Goal: Information Seeking & Learning: Learn about a topic

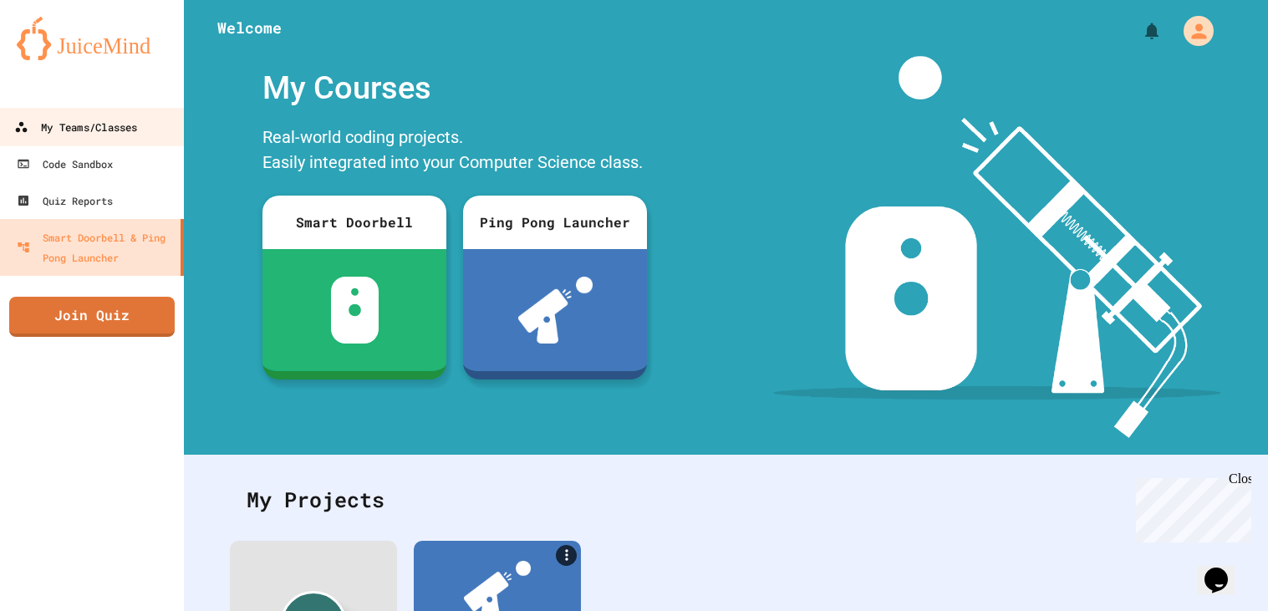
click at [147, 125] on link "My Teams/Classes" at bounding box center [92, 127] width 190 height 38
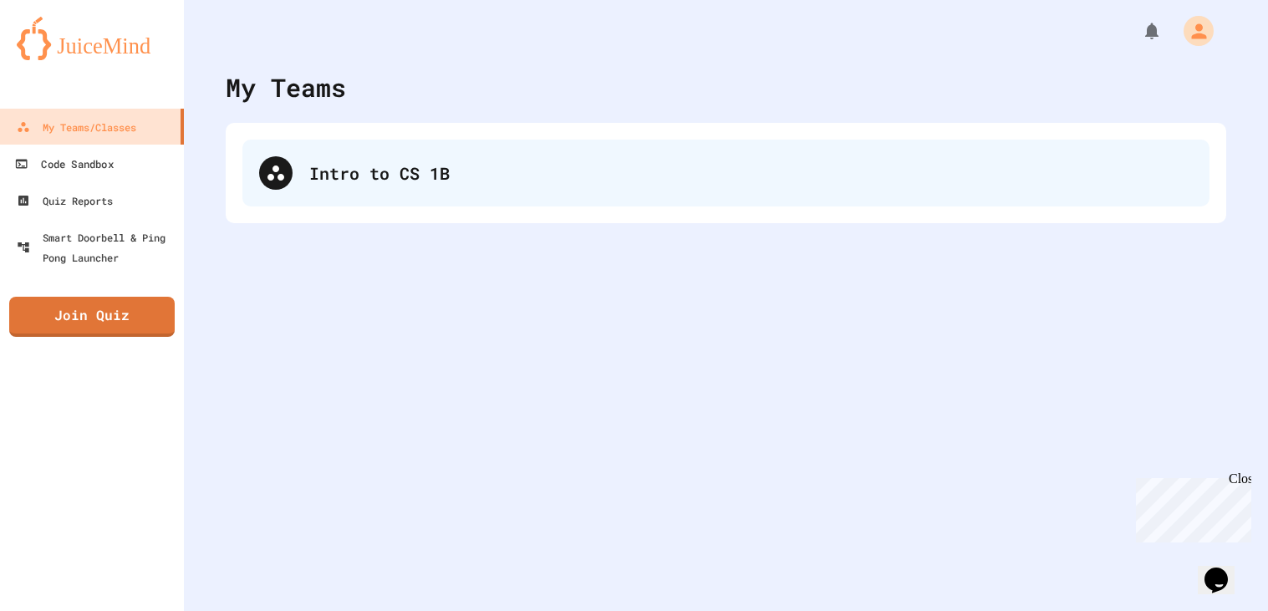
click at [314, 188] on div "Intro to CS 1B" at bounding box center [725, 173] width 967 height 67
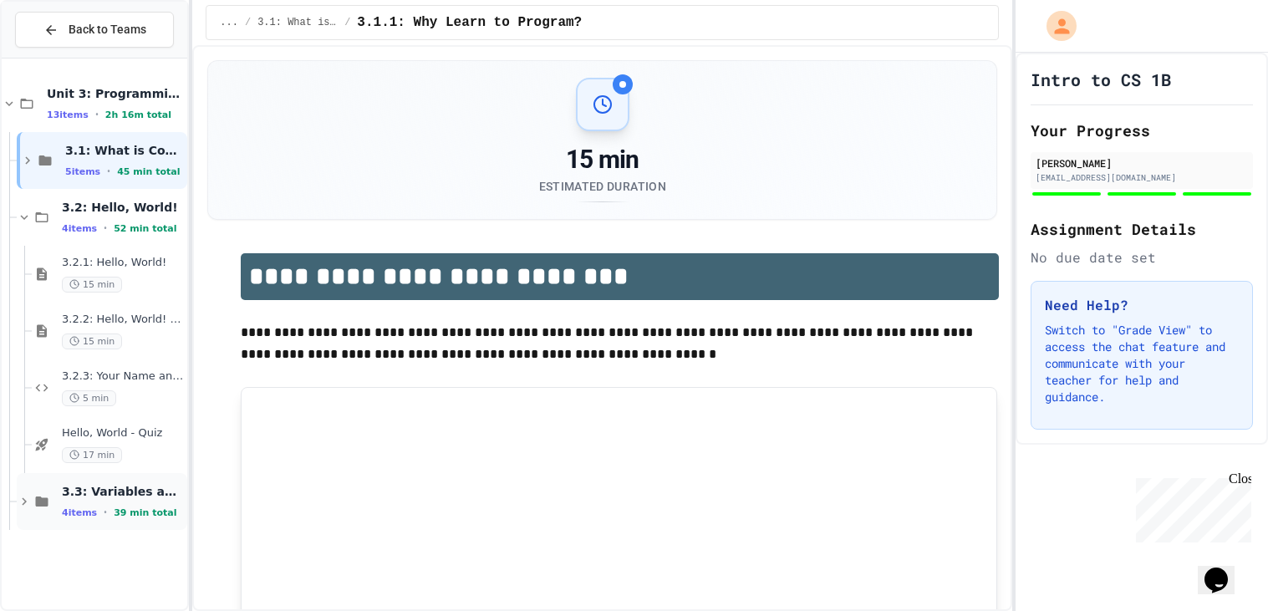
click at [118, 502] on div "3.3: Variables and Data Types 4 items • 39 min total" at bounding box center [123, 501] width 122 height 35
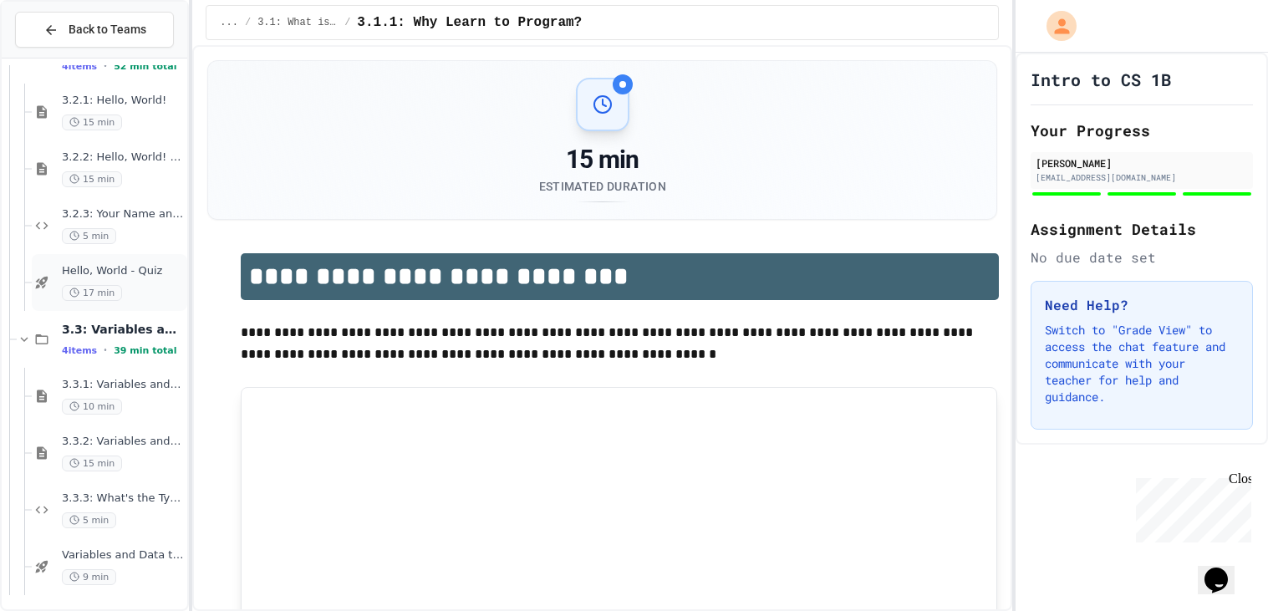
click at [73, 451] on div "3.3.2: Variables and Data Types - Review 15 min" at bounding box center [123, 453] width 122 height 37
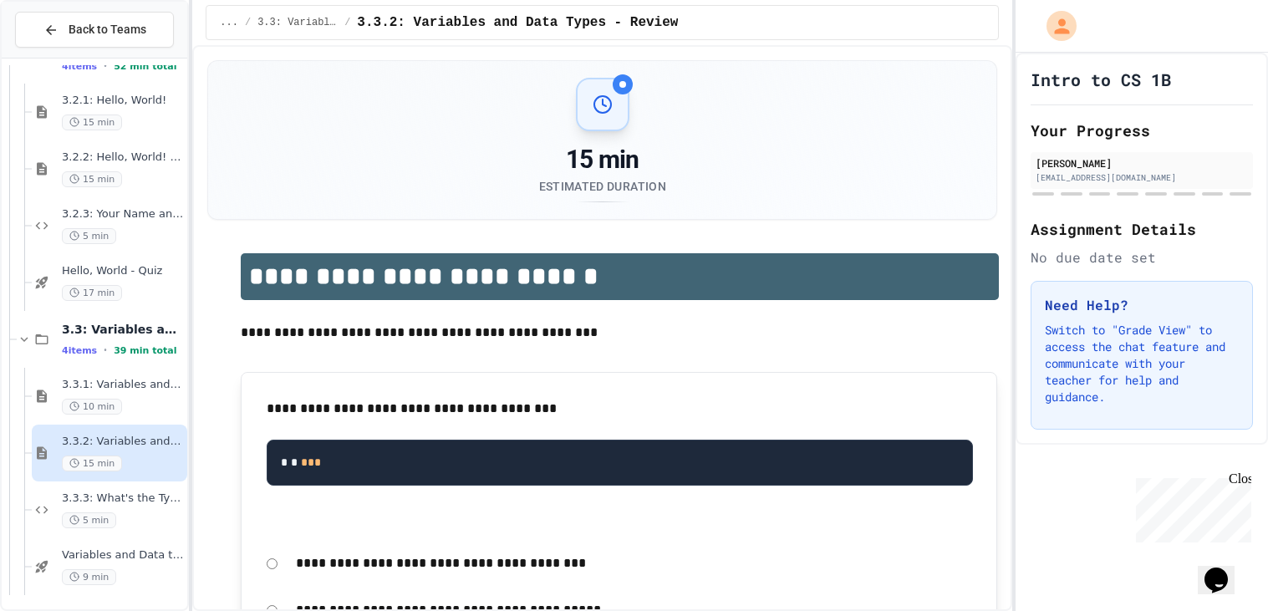
click at [99, 457] on span "15 min" at bounding box center [92, 464] width 60 height 16
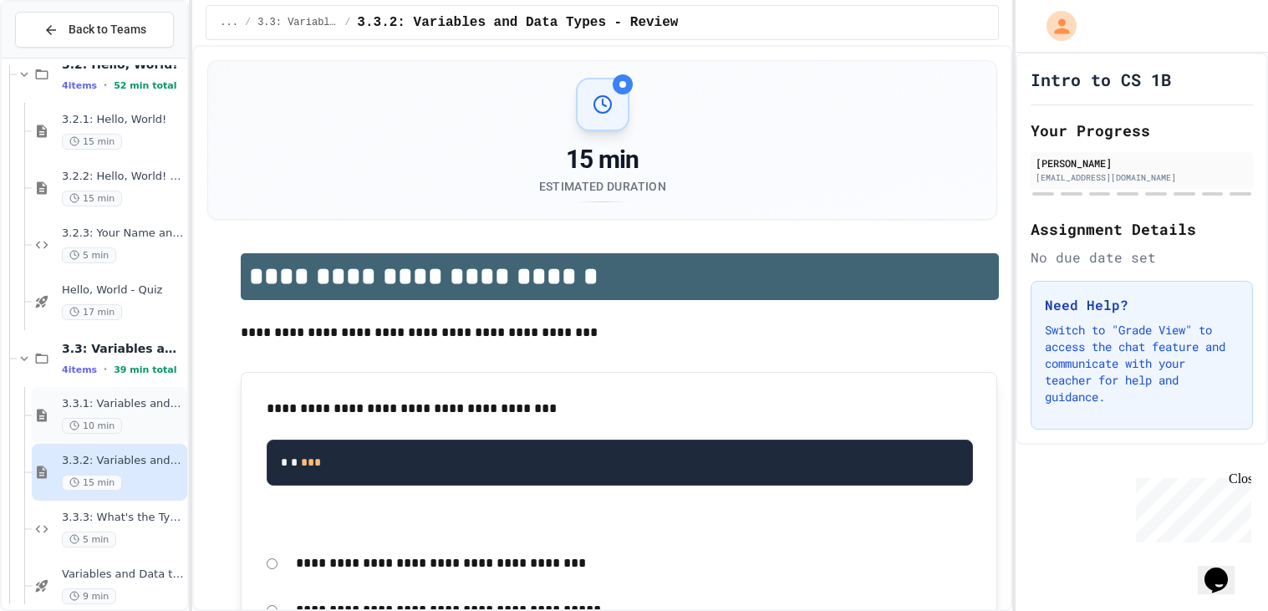
click at [84, 415] on div "3.3.1: Variables and Data Types 10 min" at bounding box center [123, 415] width 122 height 37
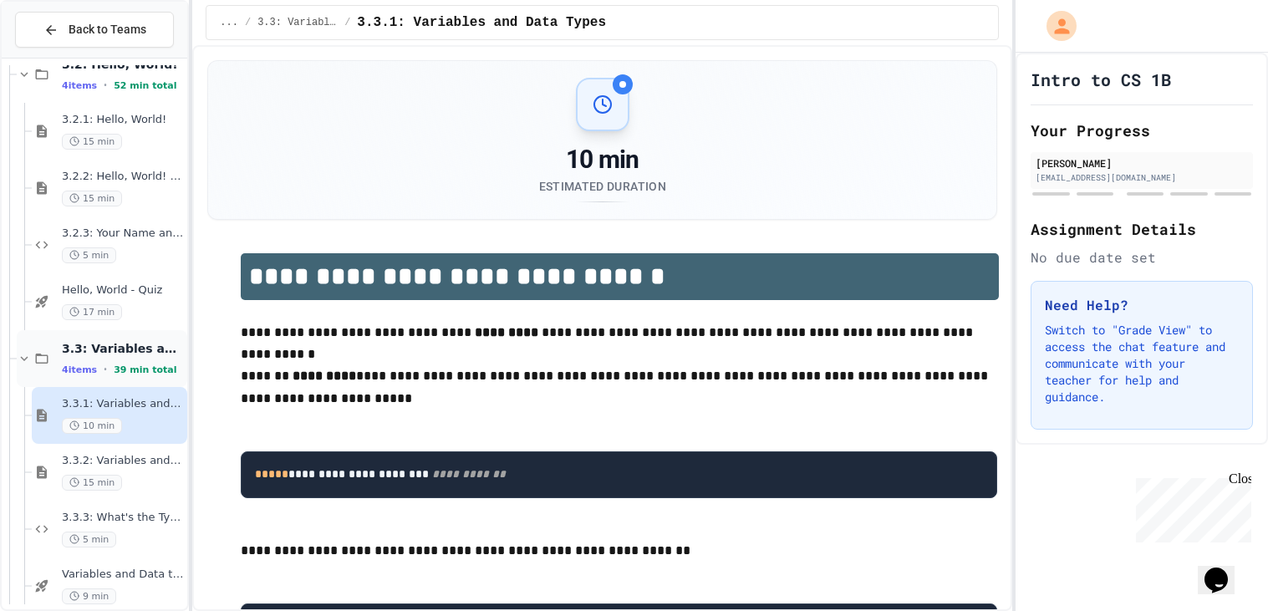
click at [84, 347] on span "3.3: Variables and Data Types" at bounding box center [123, 348] width 122 height 15
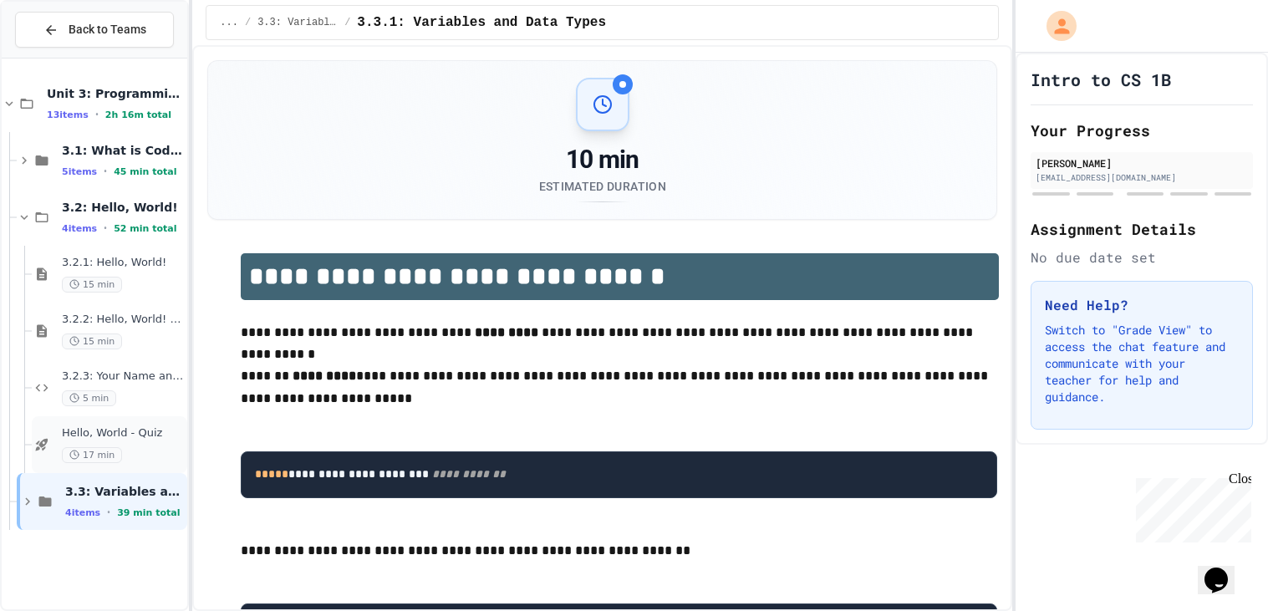
click at [58, 448] on div "Hello, World - Quiz 17 min" at bounding box center [109, 444] width 155 height 57
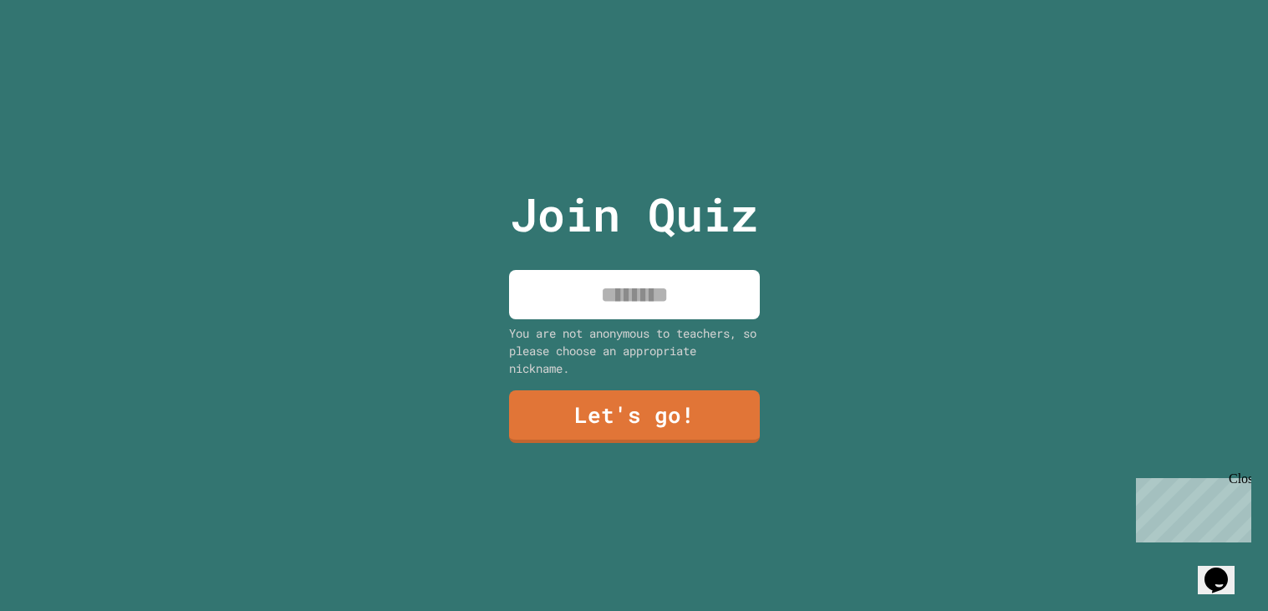
click at [529, 309] on input at bounding box center [634, 294] width 251 height 49
type input "*******"
click at [601, 432] on link "Let's go!" at bounding box center [633, 416] width 251 height 53
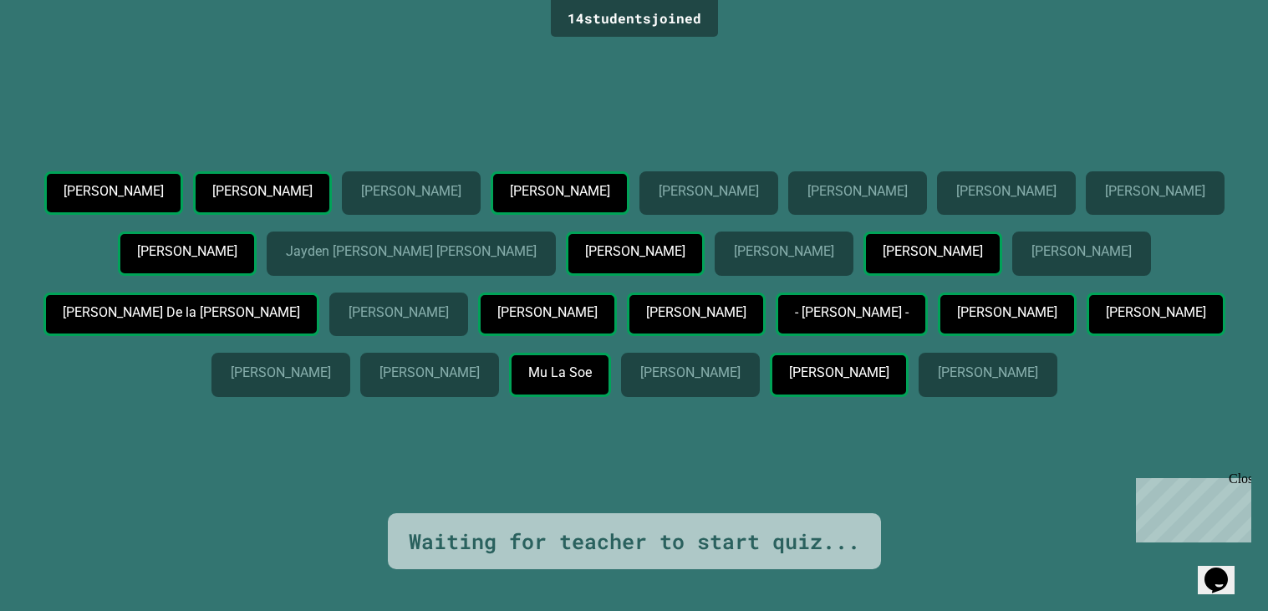
click at [589, 361] on div "[PERSON_NAME] [PERSON_NAME] [PERSON_NAME] [PERSON_NAME] [PERSON_NAME] [PERSON_N…" at bounding box center [634, 287] width 1185 height 232
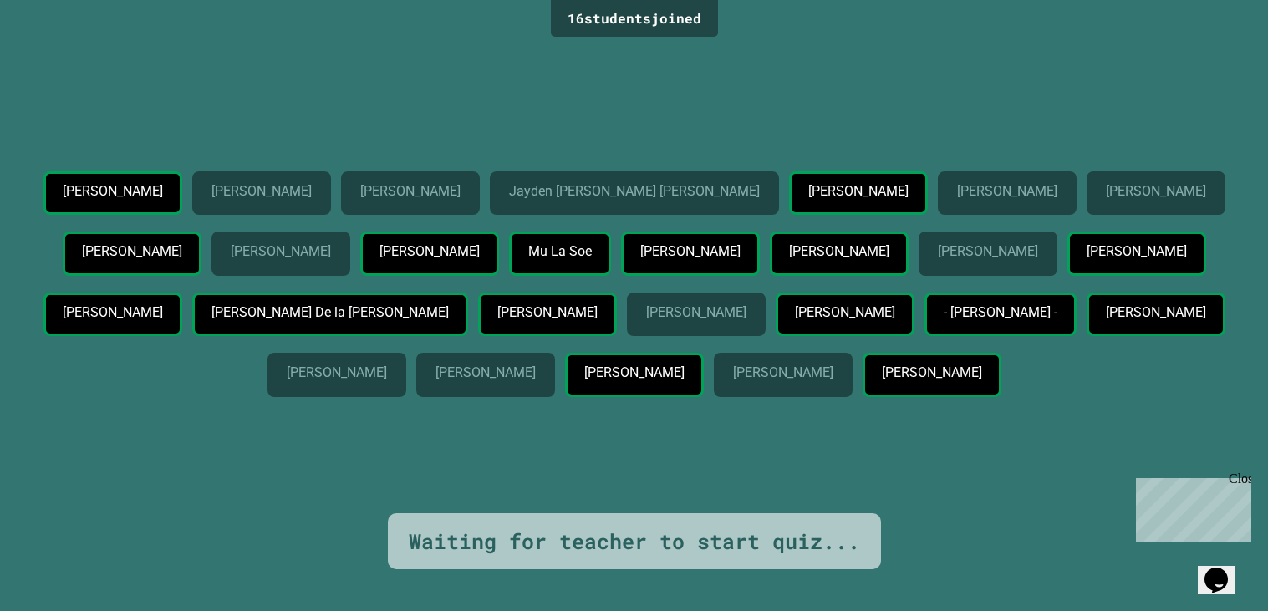
drag, startPoint x: 1237, startPoint y: 576, endPoint x: 1358, endPoint y: 914, distance: 358.5
click at [1230, 576] on div "Opens Chat This icon Opens the chat window." at bounding box center [1216, 580] width 27 height 27
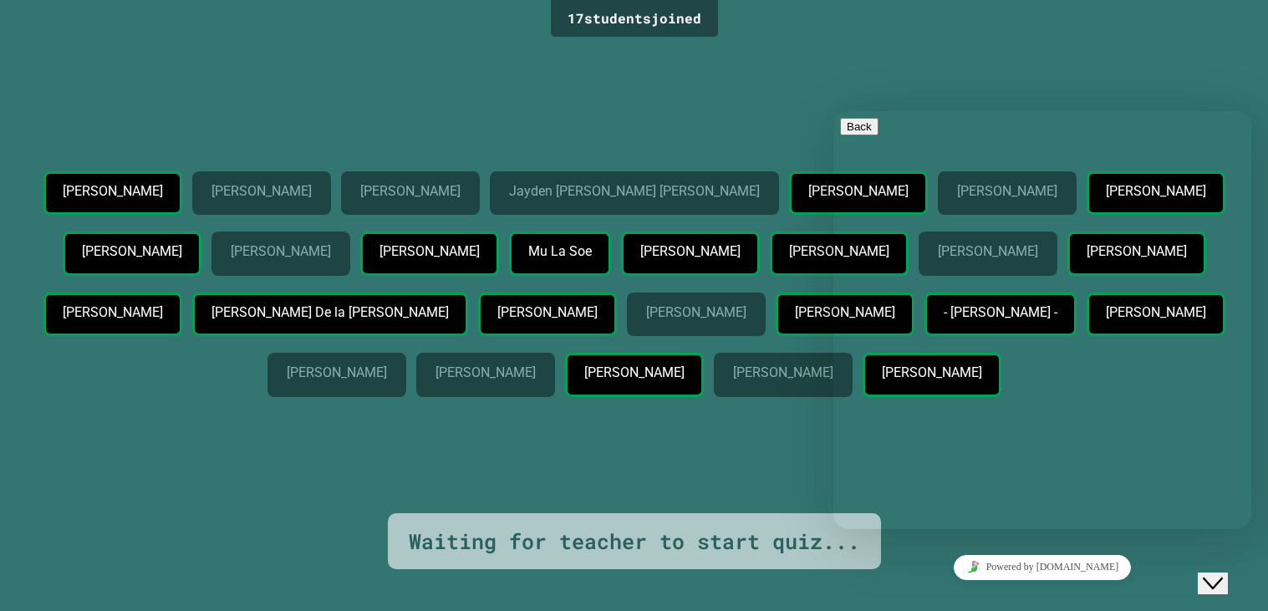
click at [1241, 68] on div "17 student s joined [PERSON_NAME] [PERSON_NAME] [PERSON_NAME] [PERSON_NAME] [PE…" at bounding box center [634, 305] width 1268 height 611
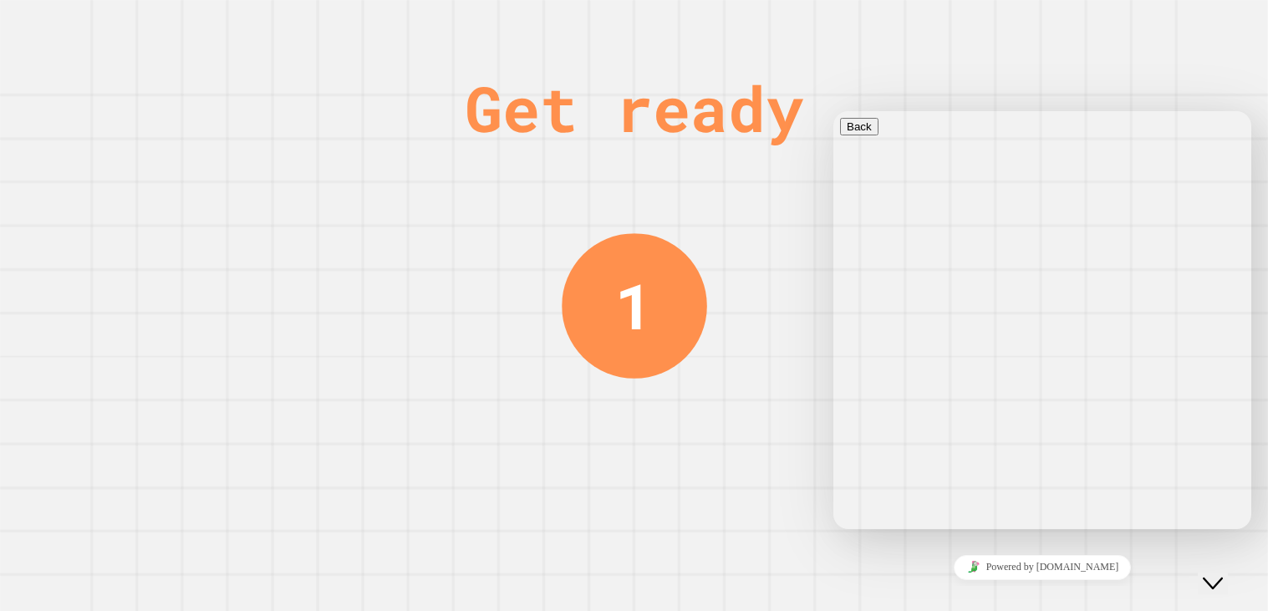
click at [1213, 573] on icon "Close Chat This icon closes the chat window." at bounding box center [1213, 583] width 20 height 20
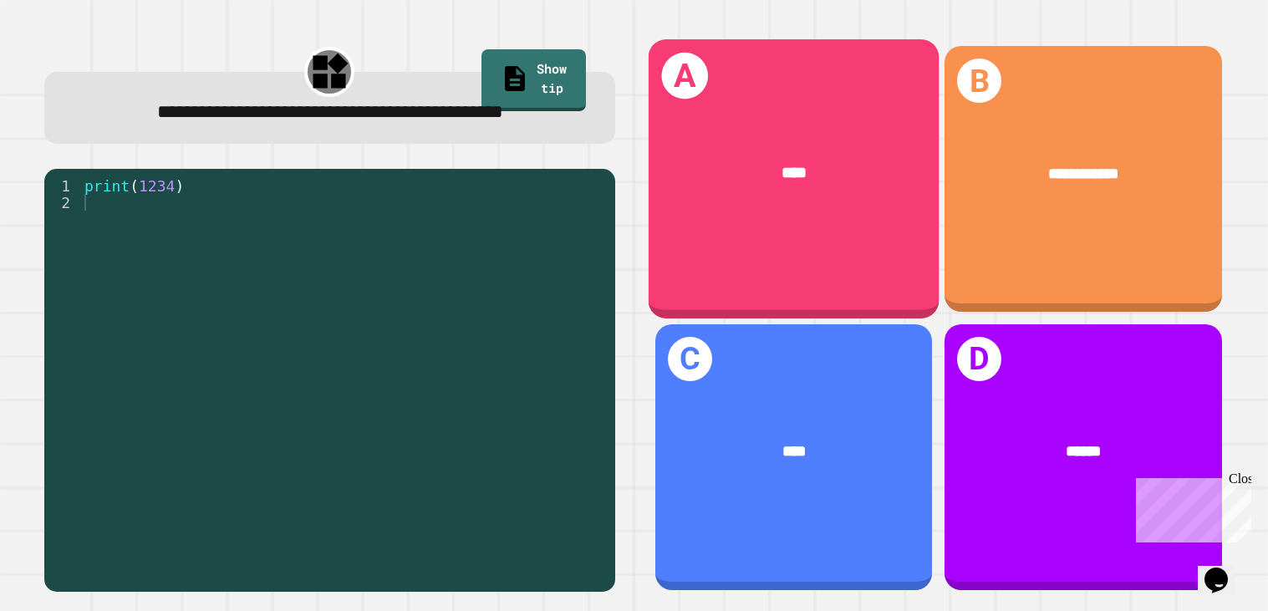
click at [686, 194] on div "****" at bounding box center [793, 175] width 291 height 90
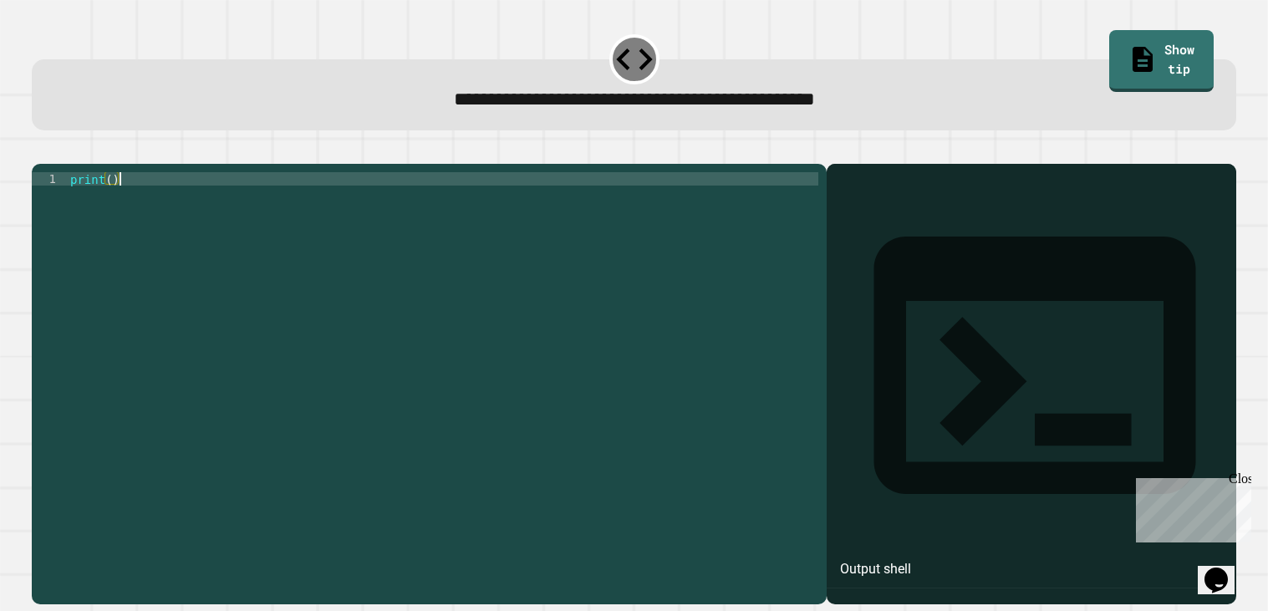
click at [665, 243] on div "print ( )" at bounding box center [443, 379] width 752 height 415
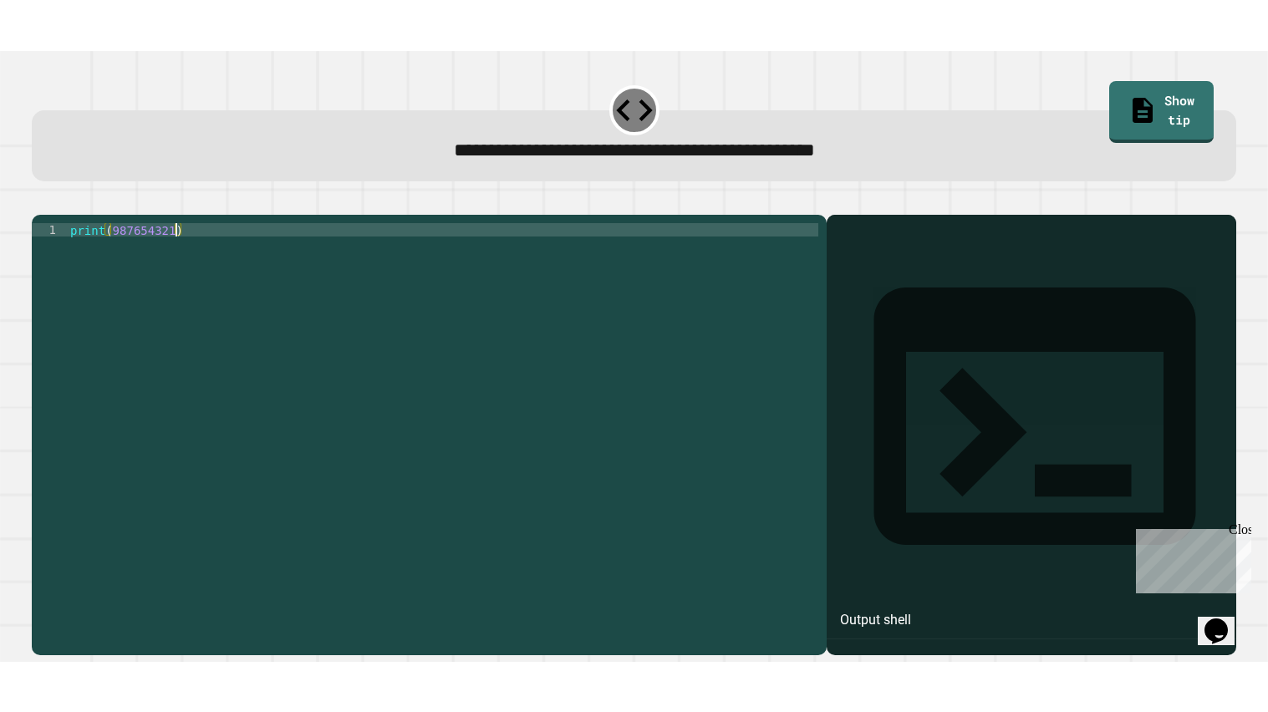
scroll to position [0, 7]
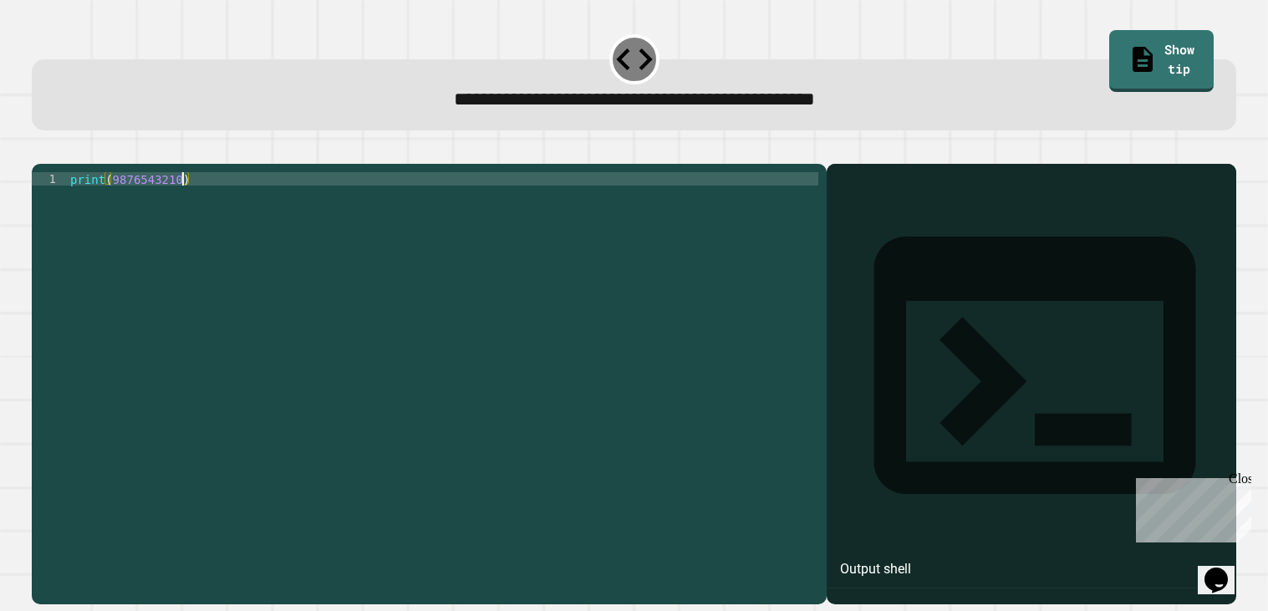
type textarea "**********"
click at [40, 150] on button "button" at bounding box center [40, 150] width 0 height 0
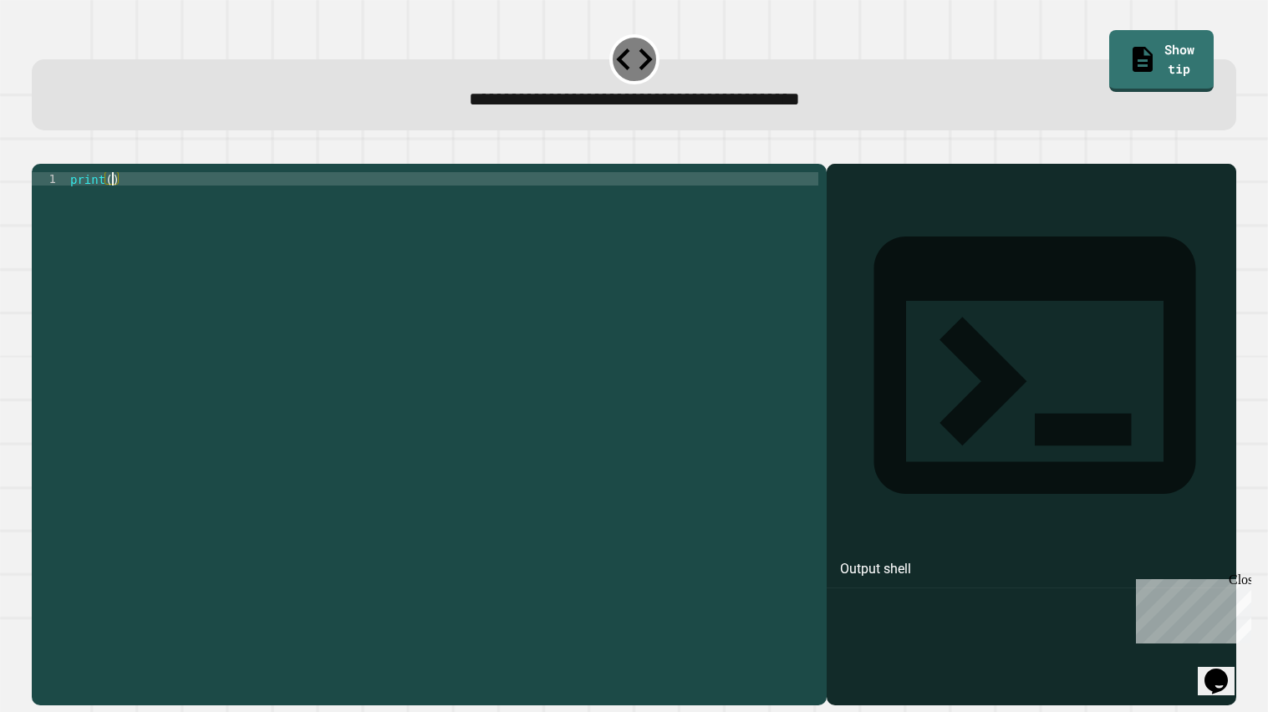
click at [113, 199] on div "print ( )" at bounding box center [443, 433] width 752 height 522
type textarea "**********"
click at [40, 150] on icon "button" at bounding box center [40, 150] width 0 height 0
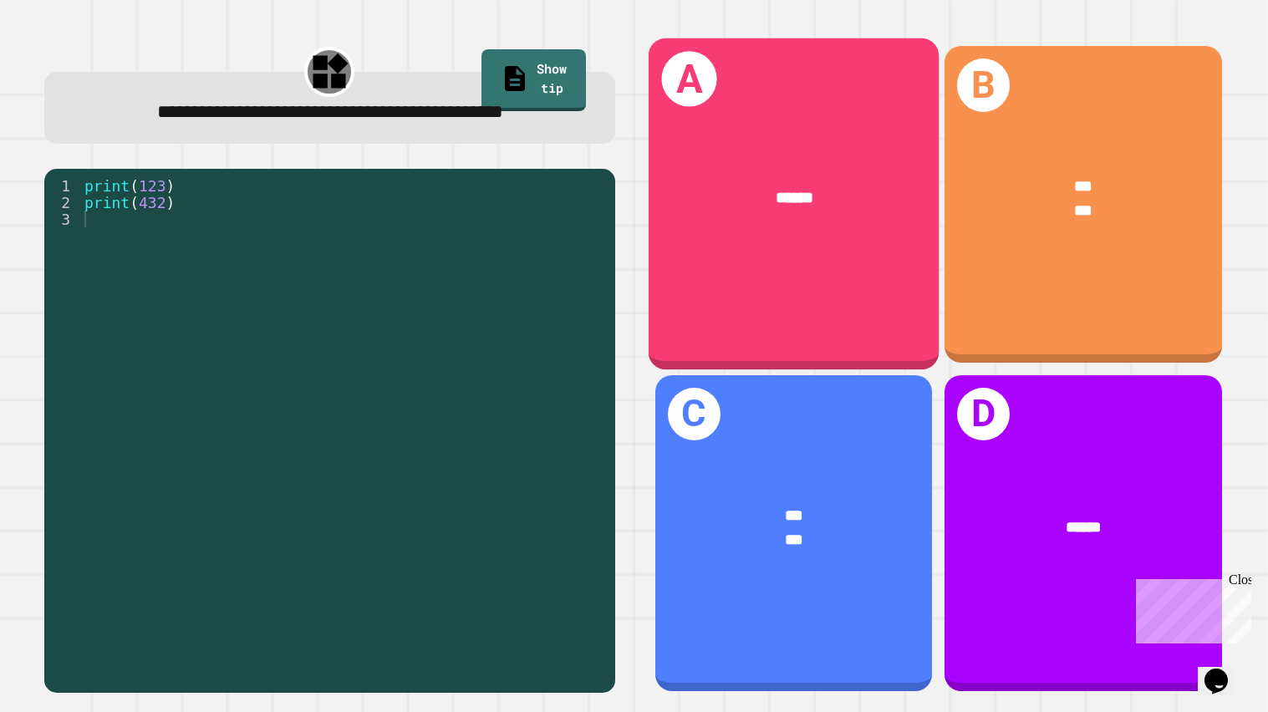
click at [871, 327] on div "A ******" at bounding box center [793, 204] width 291 height 332
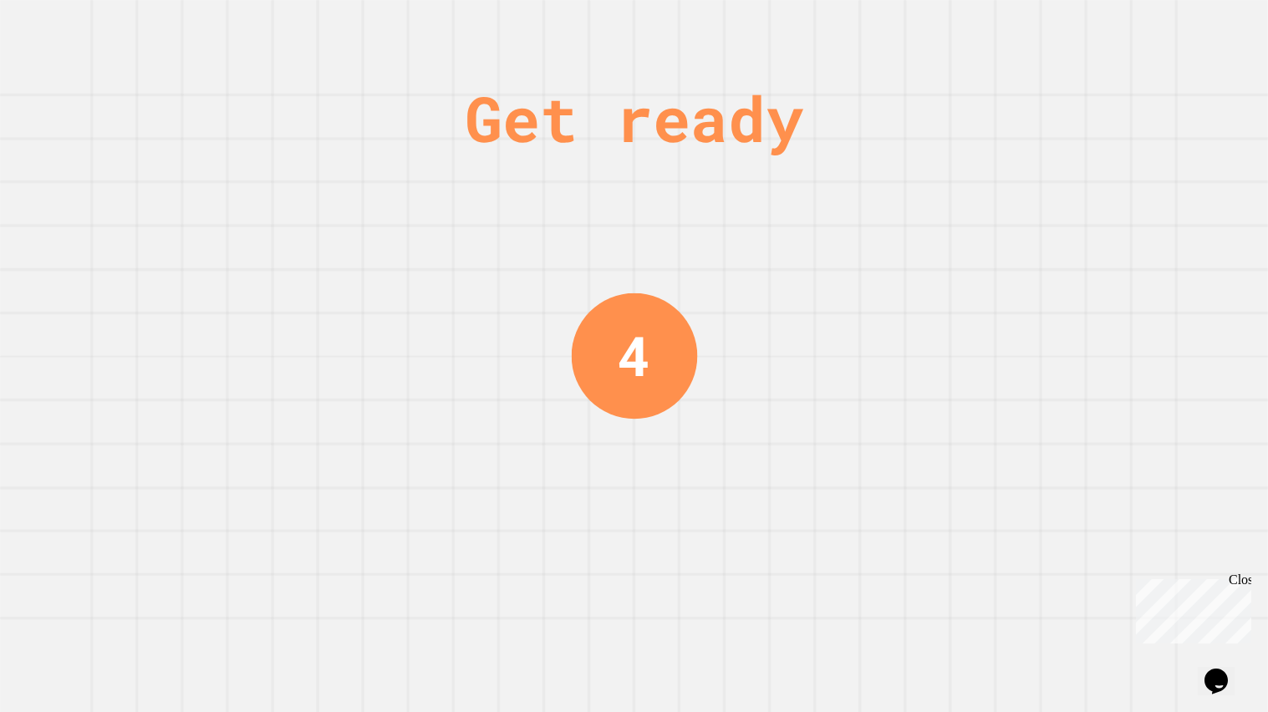
click at [435, 369] on div "Get ready 4" at bounding box center [634, 356] width 1268 height 712
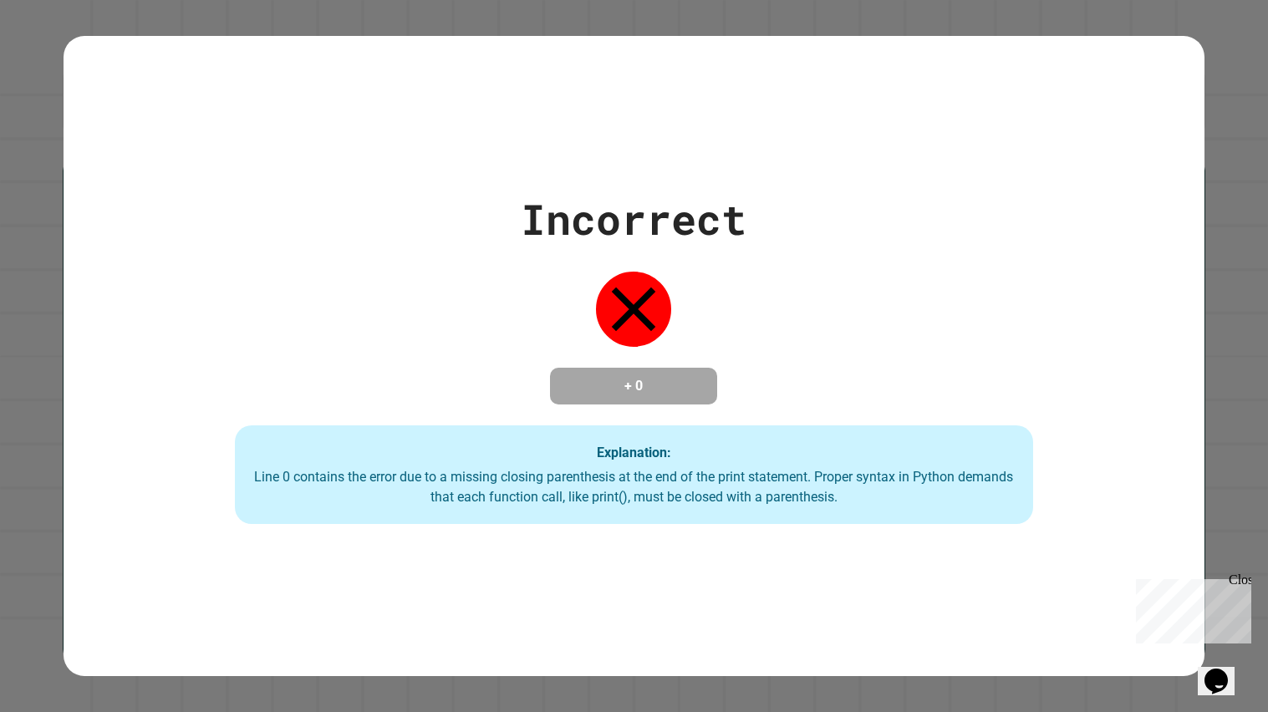
type textarea "**********"
click at [1243, 610] on div "Incorrect + 0 Explanation: Line 0 contains the error due to a missing closing p…" at bounding box center [634, 356] width 1268 height 712
click at [1230, 610] on icon "Opens Chat This icon Opens the chat window." at bounding box center [1216, 681] width 27 height 27
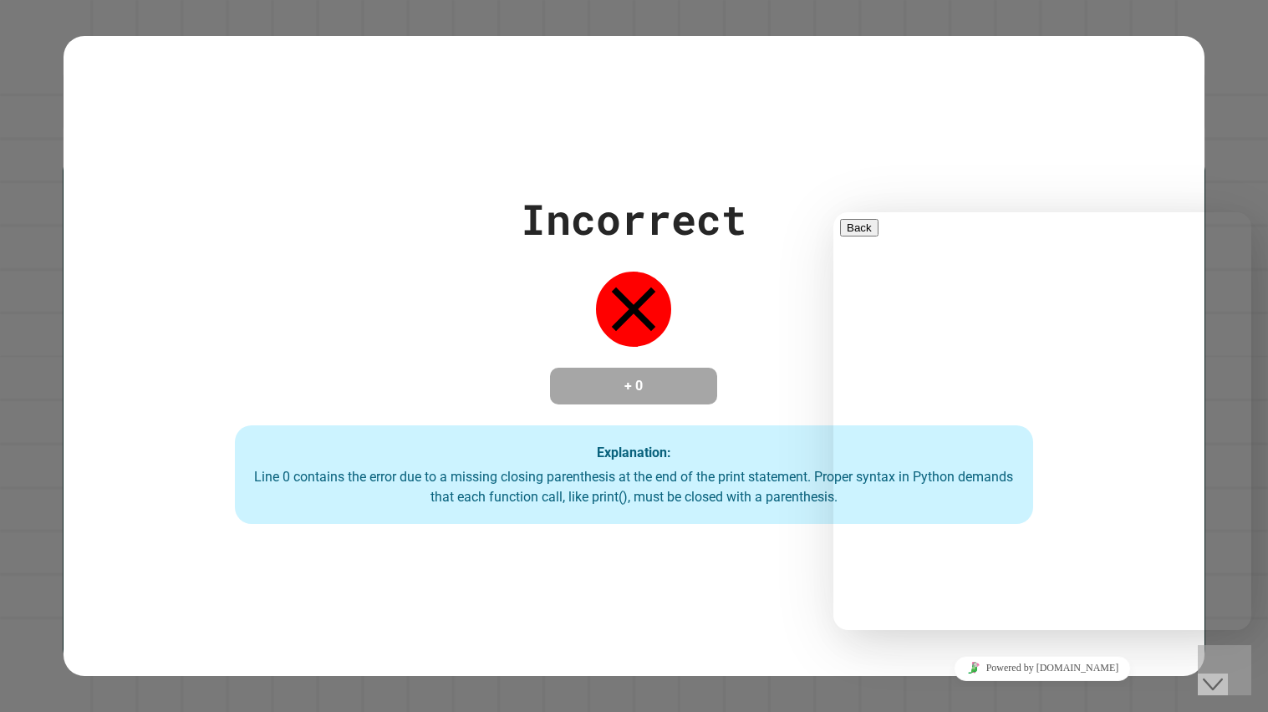
click at [977, 610] on div "Rate this chat Upload File Insert emoji" at bounding box center [1042, 715] width 405 height 51
click at [965, 610] on textarea at bounding box center [905, 696] width 130 height 13
type textarea "**********"
click at [641, 376] on h4 "+ 0" at bounding box center [634, 386] width 134 height 20
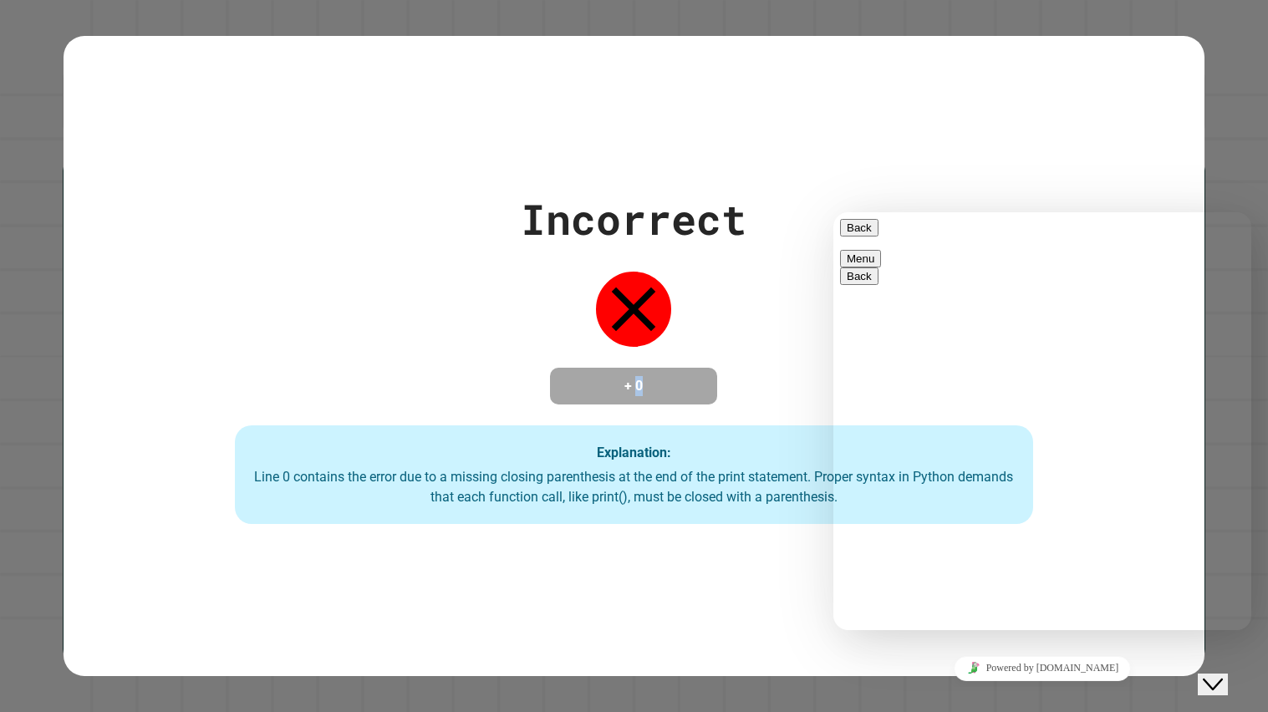
click at [641, 376] on h4 "+ 0" at bounding box center [634, 386] width 134 height 20
click at [548, 361] on div "Incorrect + 0 Explanation: Line 0 contains the error due to a missing closing p…" at bounding box center [634, 356] width 1141 height 336
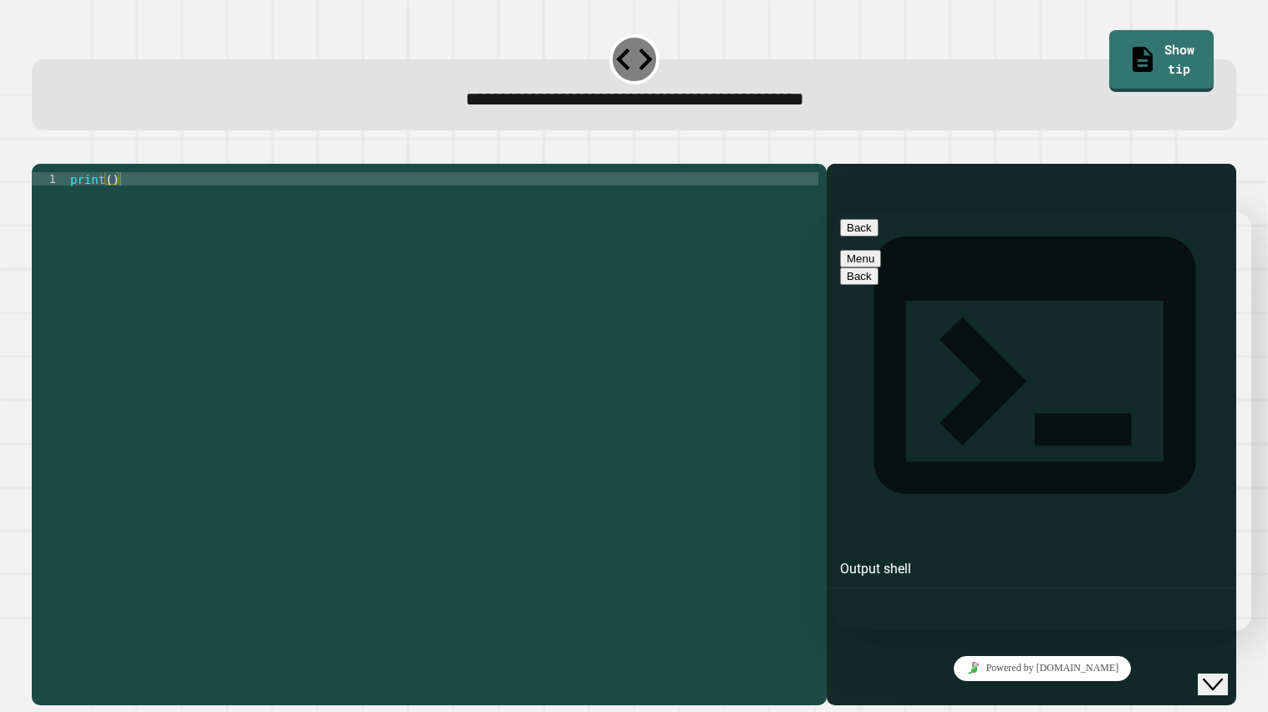
click at [113, 201] on div "print ( )" at bounding box center [443, 433] width 752 height 522
type textarea "**********"
click at [40, 150] on icon "button" at bounding box center [40, 150] width 0 height 0
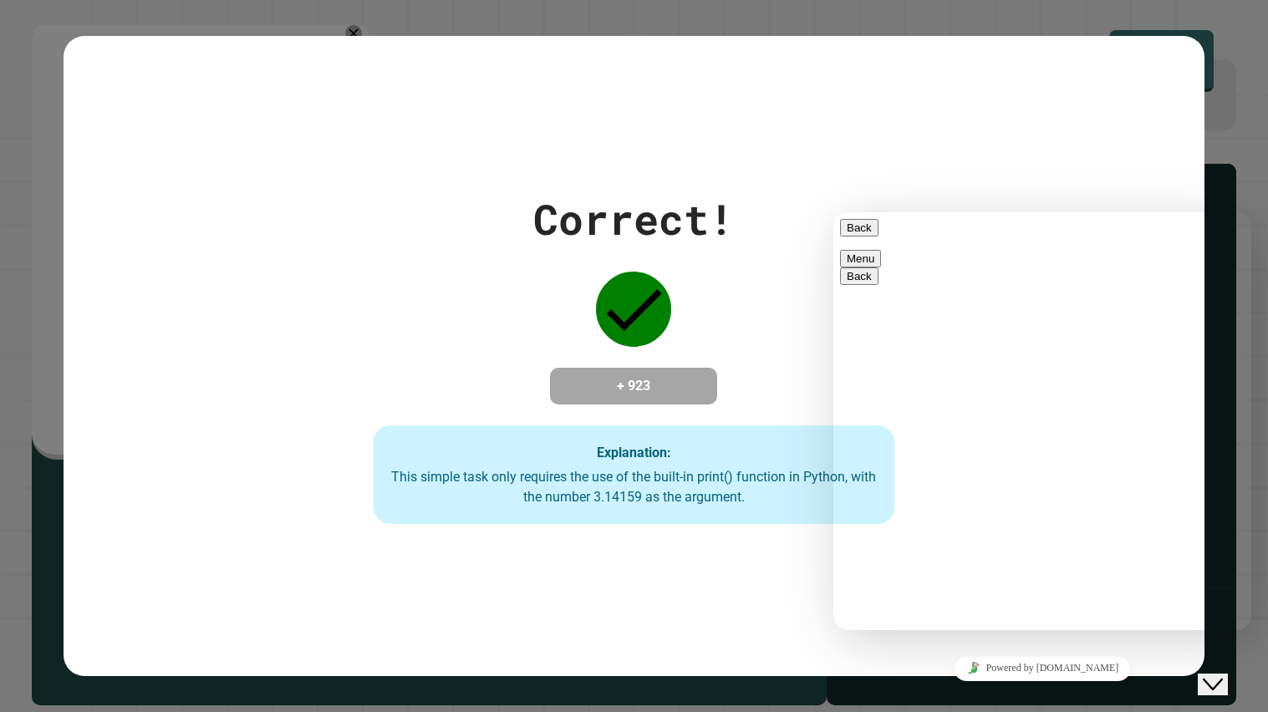
click at [1213, 610] on button "Close Chat This icon closes the chat window." at bounding box center [1213, 685] width 30 height 22
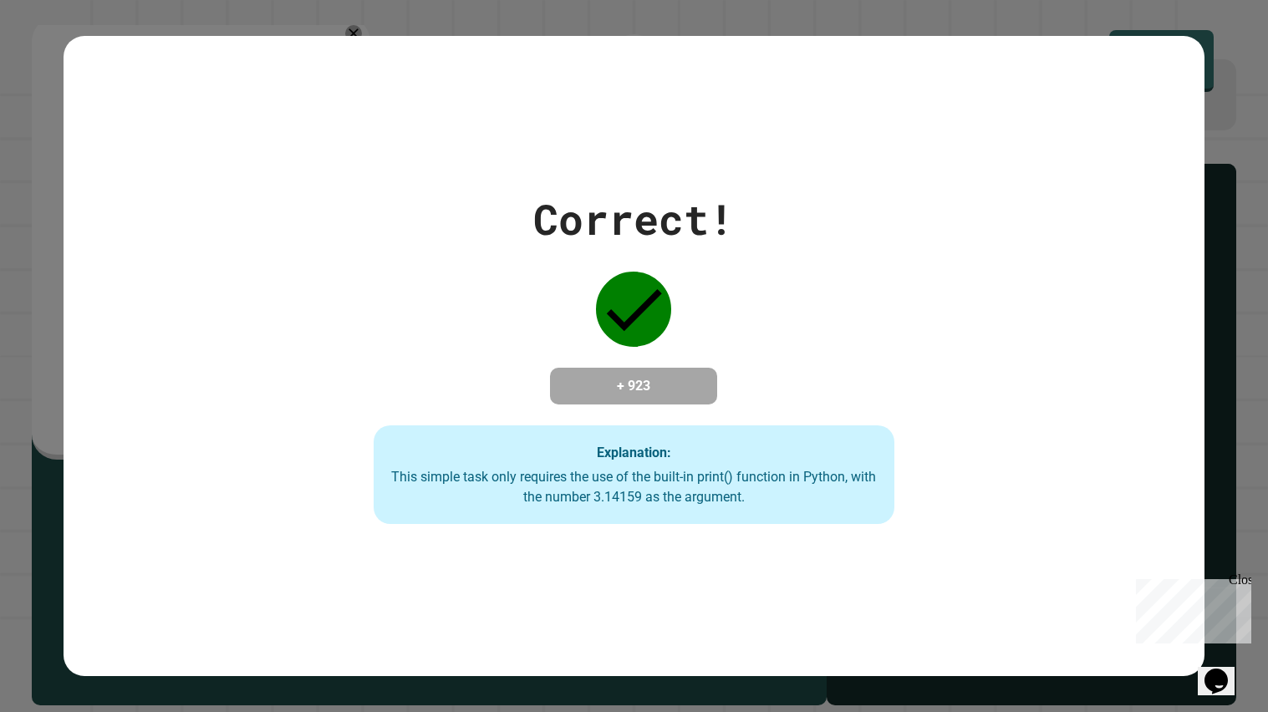
click at [1242, 584] on div "Close" at bounding box center [1239, 583] width 21 height 21
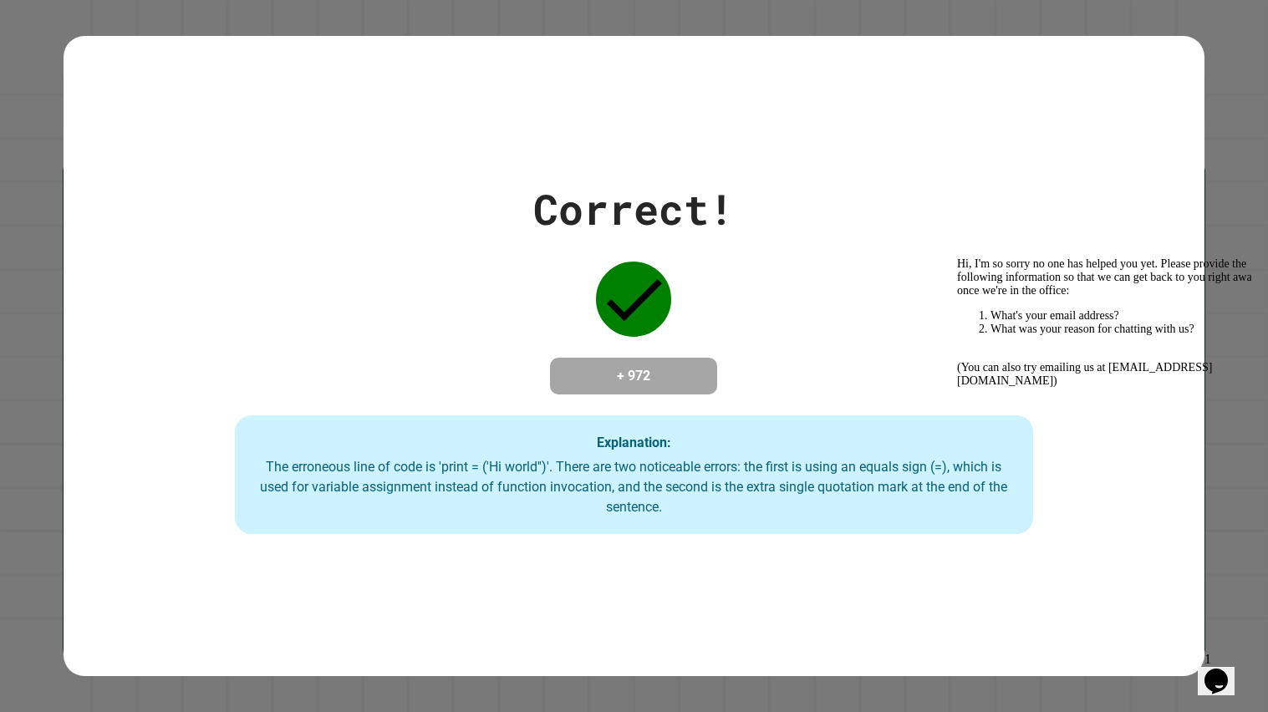
click at [113, 319] on div "Correct! + 972 Explanation: The erroneous line of code is 'print = ('Hi world''…" at bounding box center [634, 356] width 1141 height 356
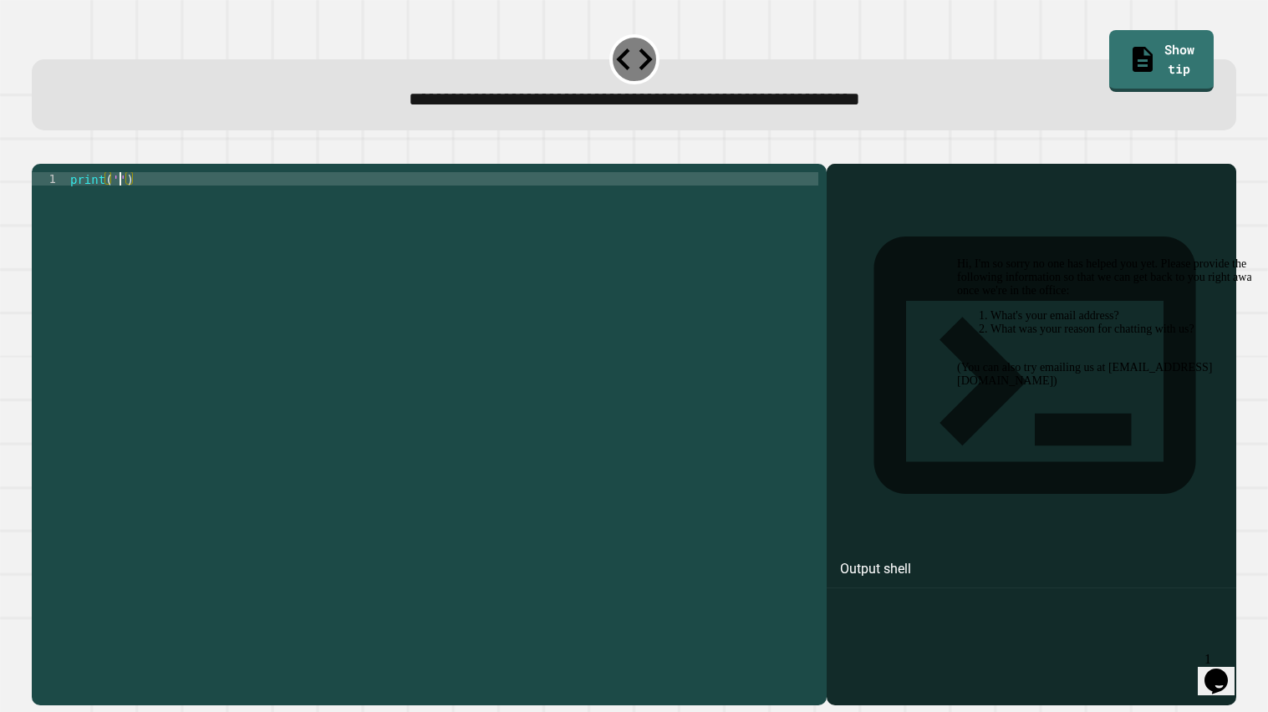
click at [120, 201] on div "print ( '' )" at bounding box center [443, 433] width 752 height 522
click at [40, 150] on icon "button" at bounding box center [40, 150] width 0 height 0
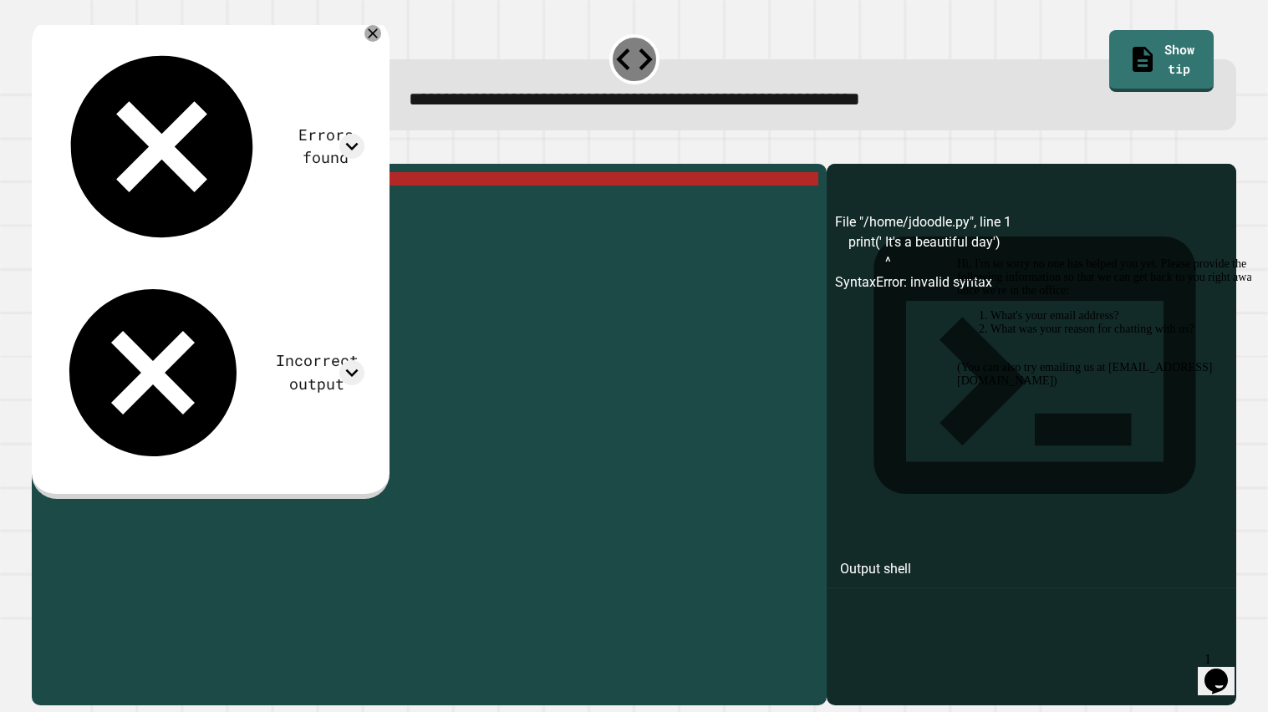
click at [128, 196] on div "print ( ' It' s a beautiful day ')" at bounding box center [443, 433] width 752 height 522
type textarea "**********"
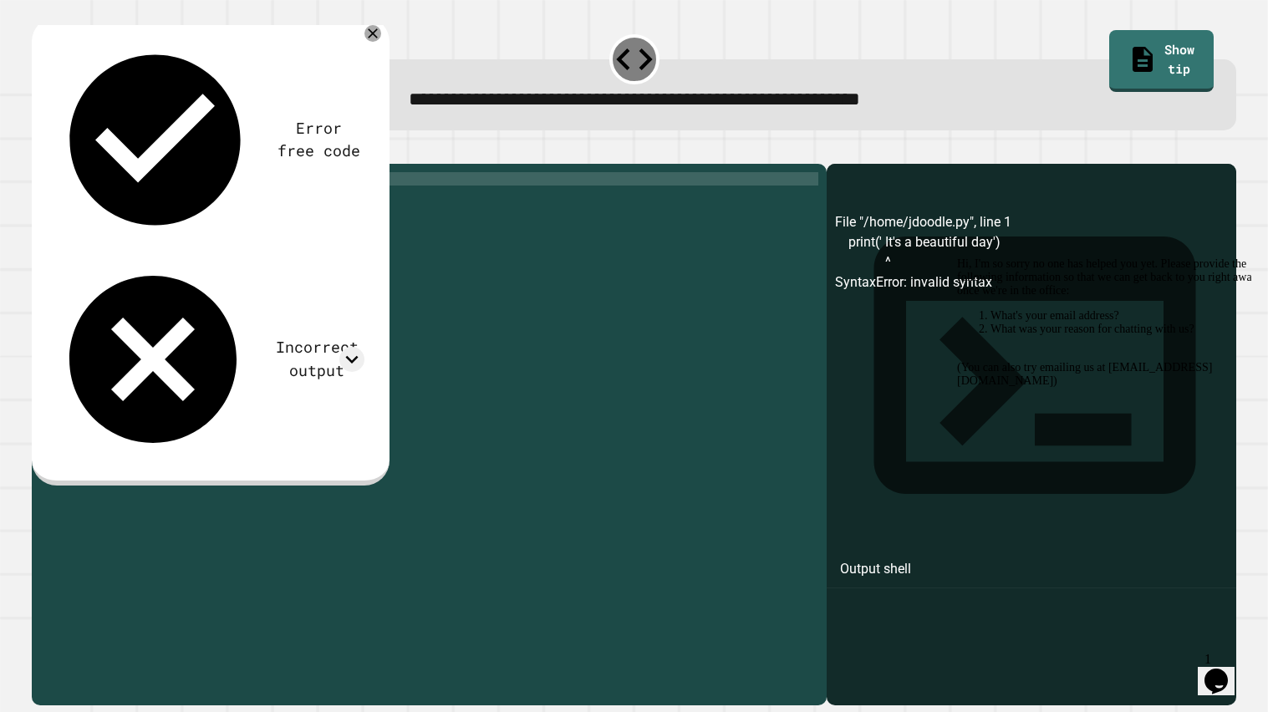
click at [54, 162] on icon "button" at bounding box center [51, 160] width 9 height 12
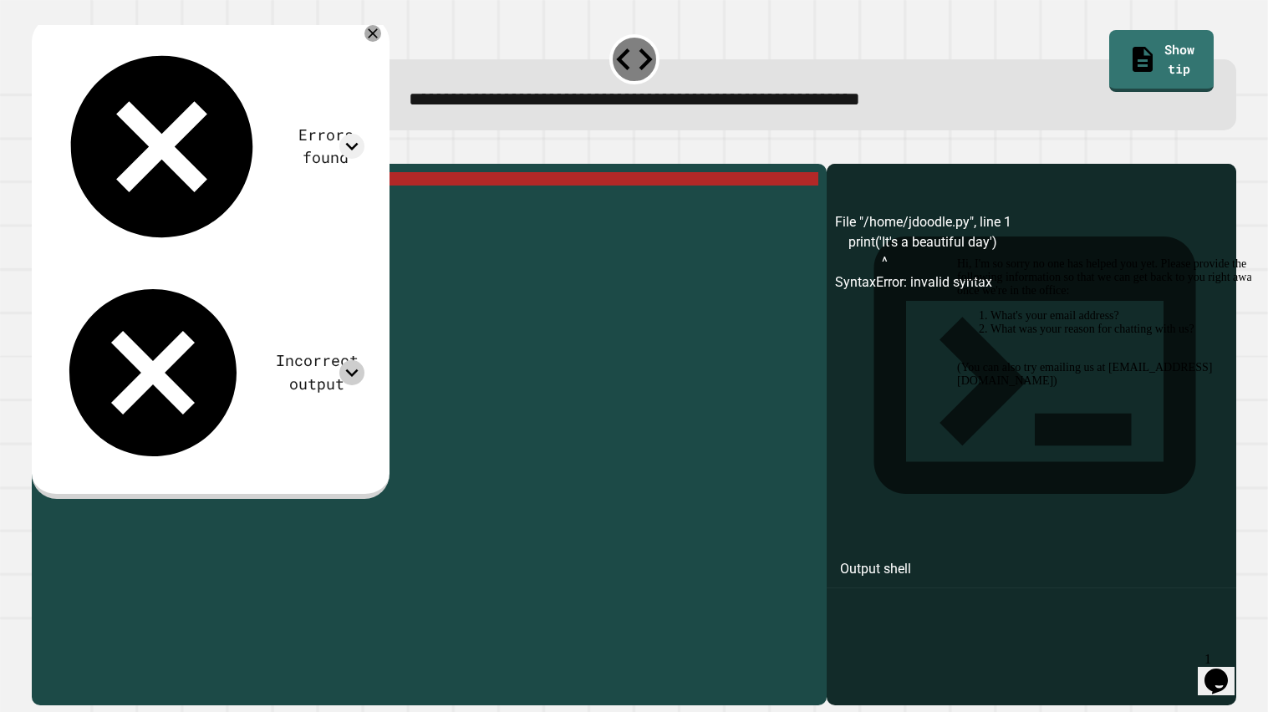
click at [364, 360] on icon at bounding box center [351, 372] width 25 height 25
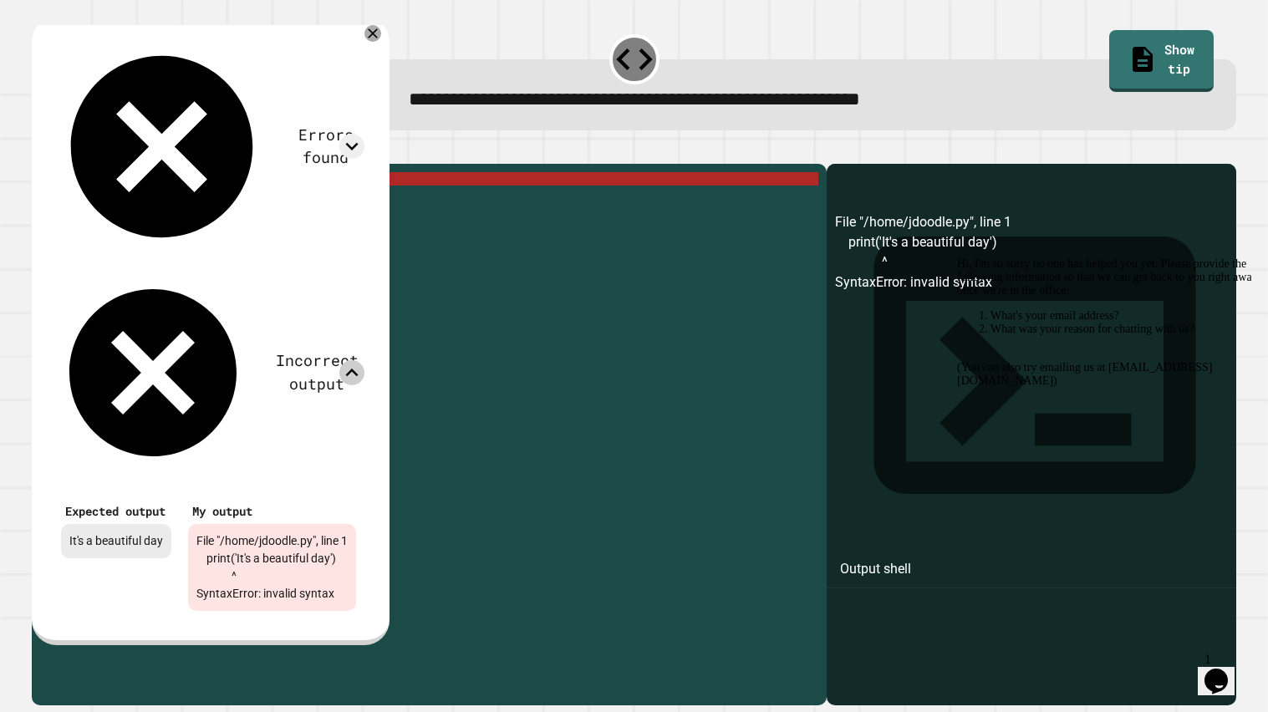
click at [364, 360] on icon at bounding box center [351, 372] width 25 height 25
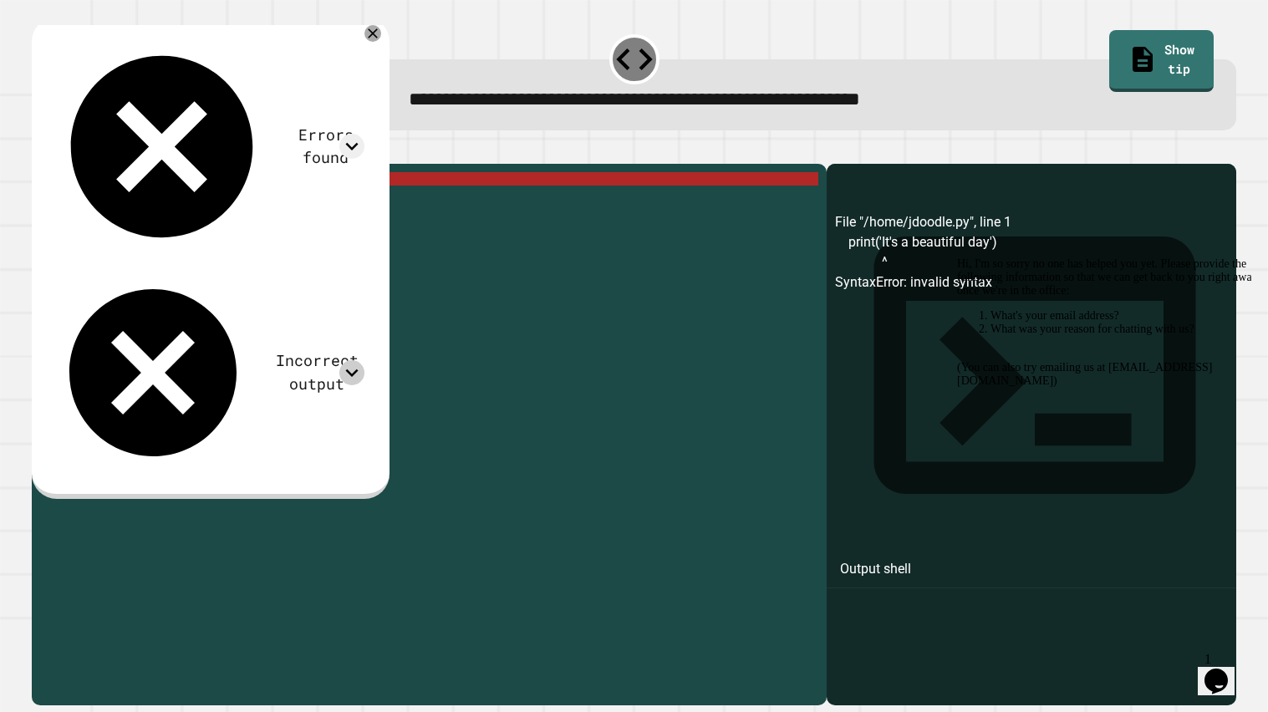
click at [357, 360] on icon at bounding box center [351, 372] width 25 height 25
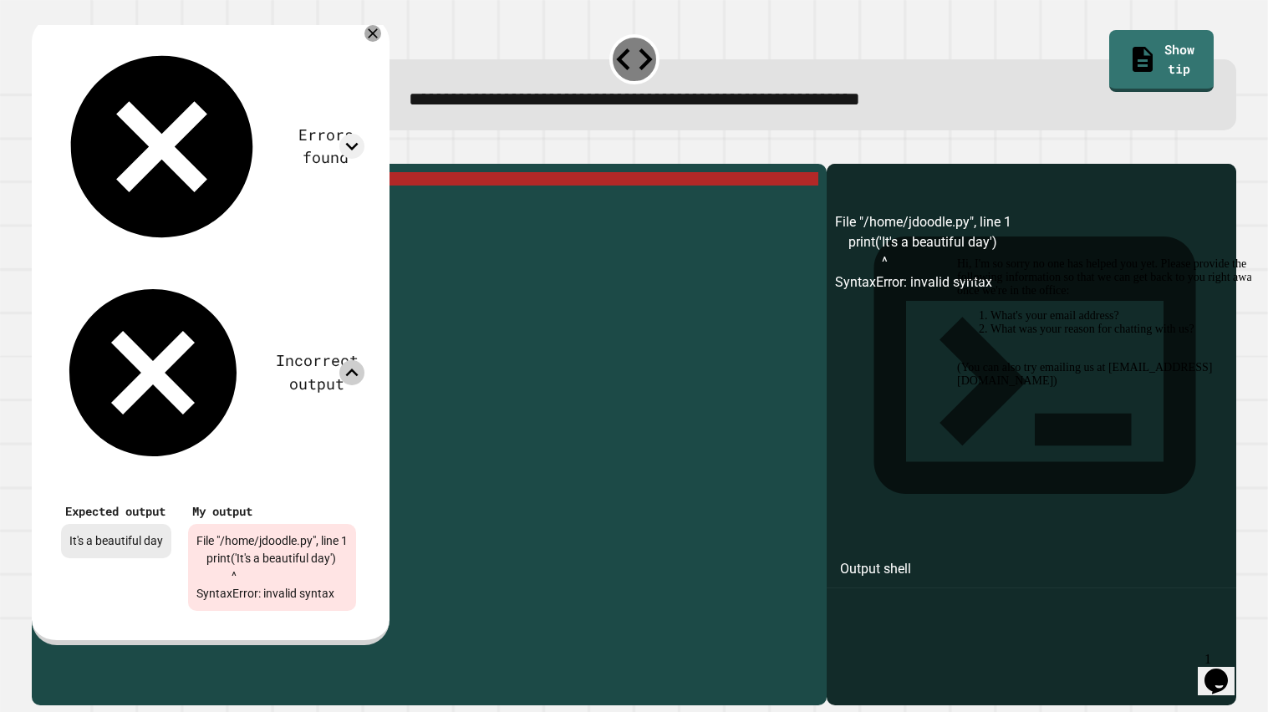
click at [357, 360] on icon at bounding box center [351, 372] width 25 height 25
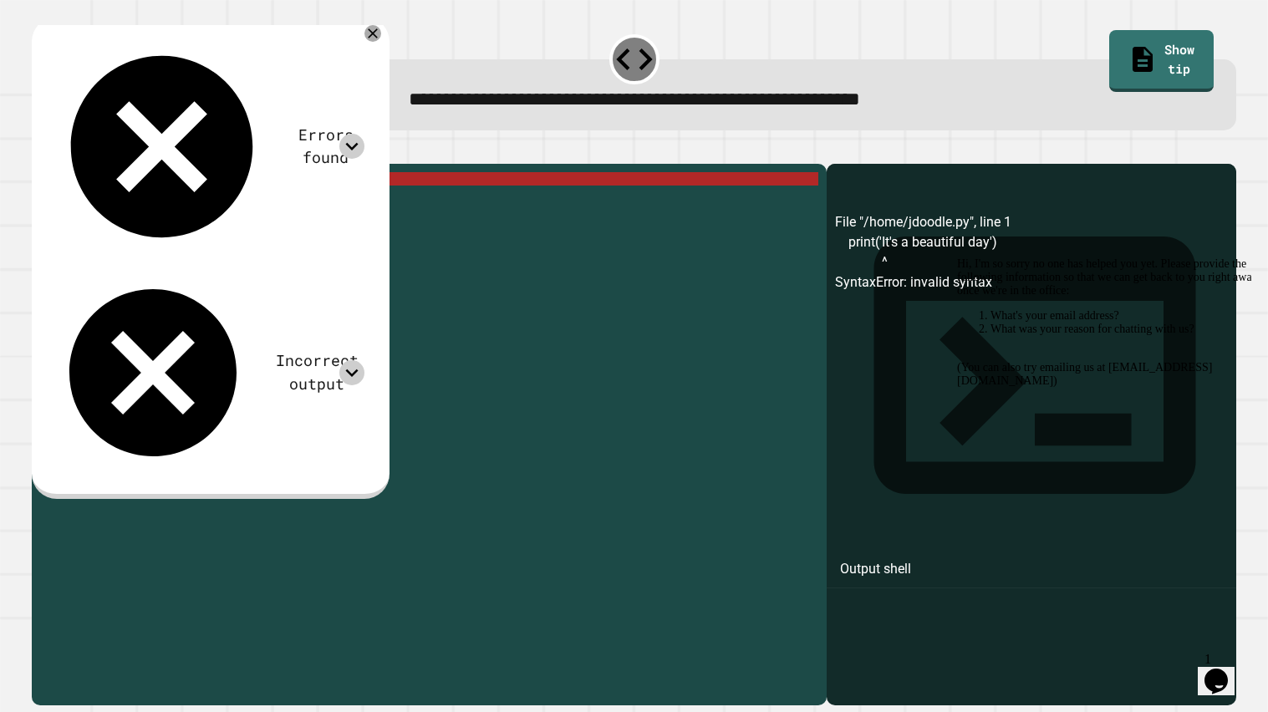
click at [364, 134] on icon at bounding box center [351, 146] width 25 height 25
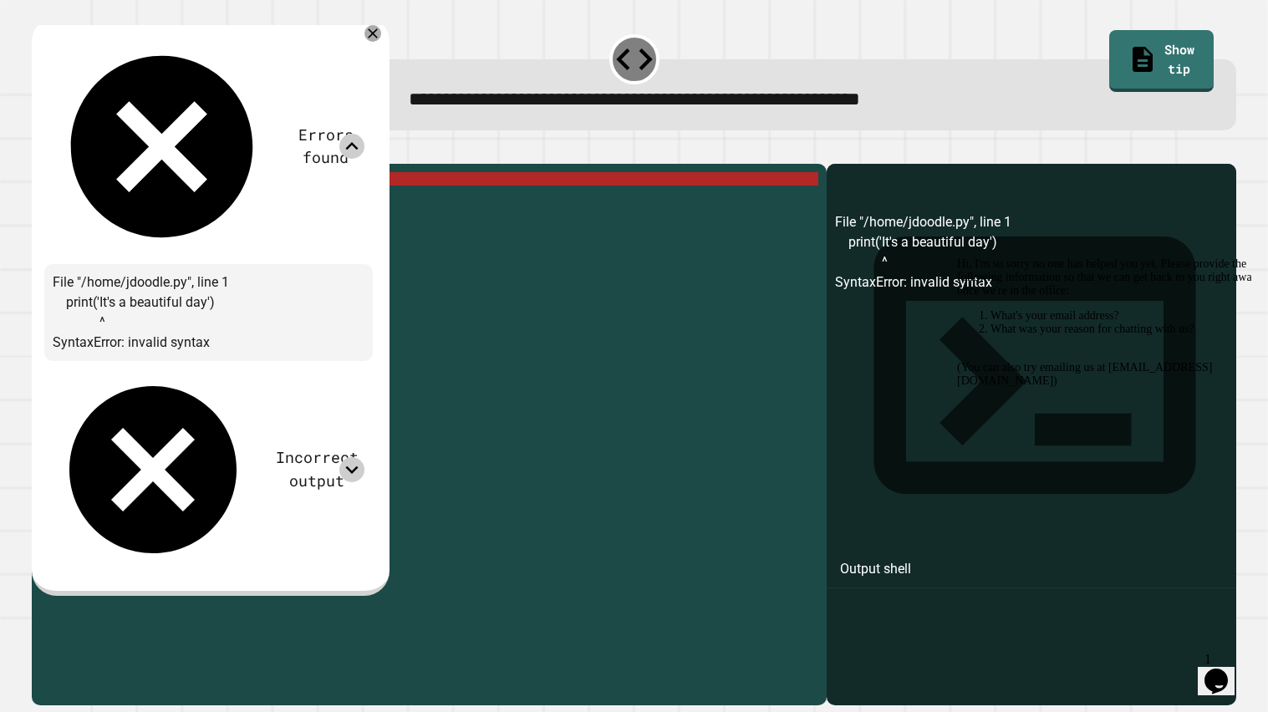
click at [364, 134] on icon at bounding box center [351, 146] width 25 height 25
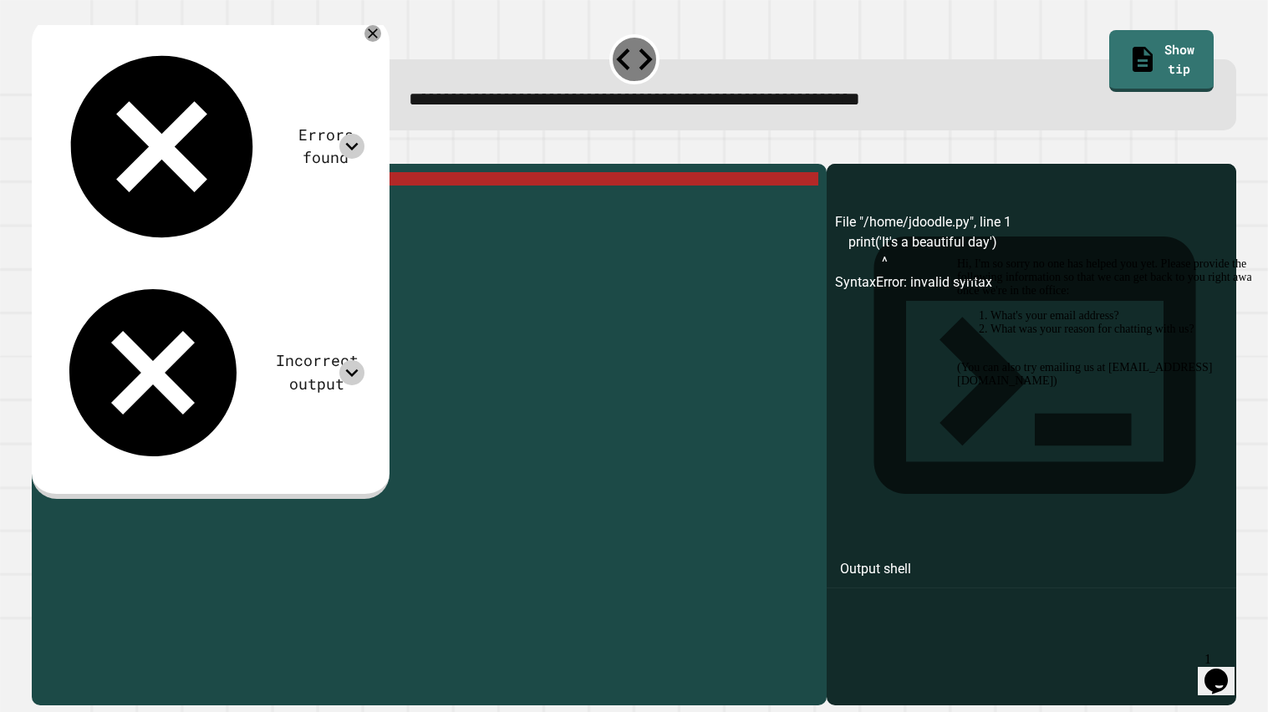
click at [743, 294] on div "print ( 'It' s a beautiful day ')" at bounding box center [443, 433] width 752 height 522
click at [40, 150] on icon "button" at bounding box center [40, 150] width 0 height 0
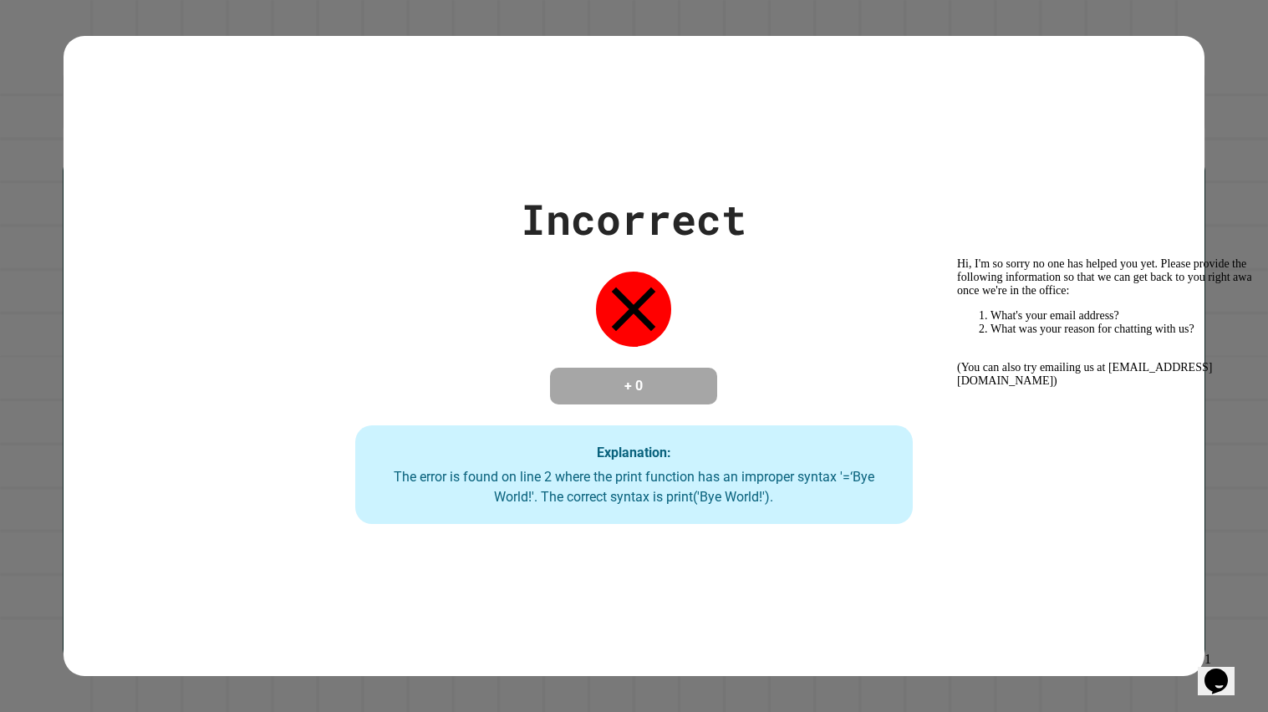
click at [694, 292] on div "Incorrect + 0 Explanation: The error is found on line 2 where the print functio…" at bounding box center [634, 356] width 797 height 336
click at [329, 195] on div "Incorrect + 0 Explanation: The error is found on line 2 where the print functio…" at bounding box center [634, 356] width 797 height 336
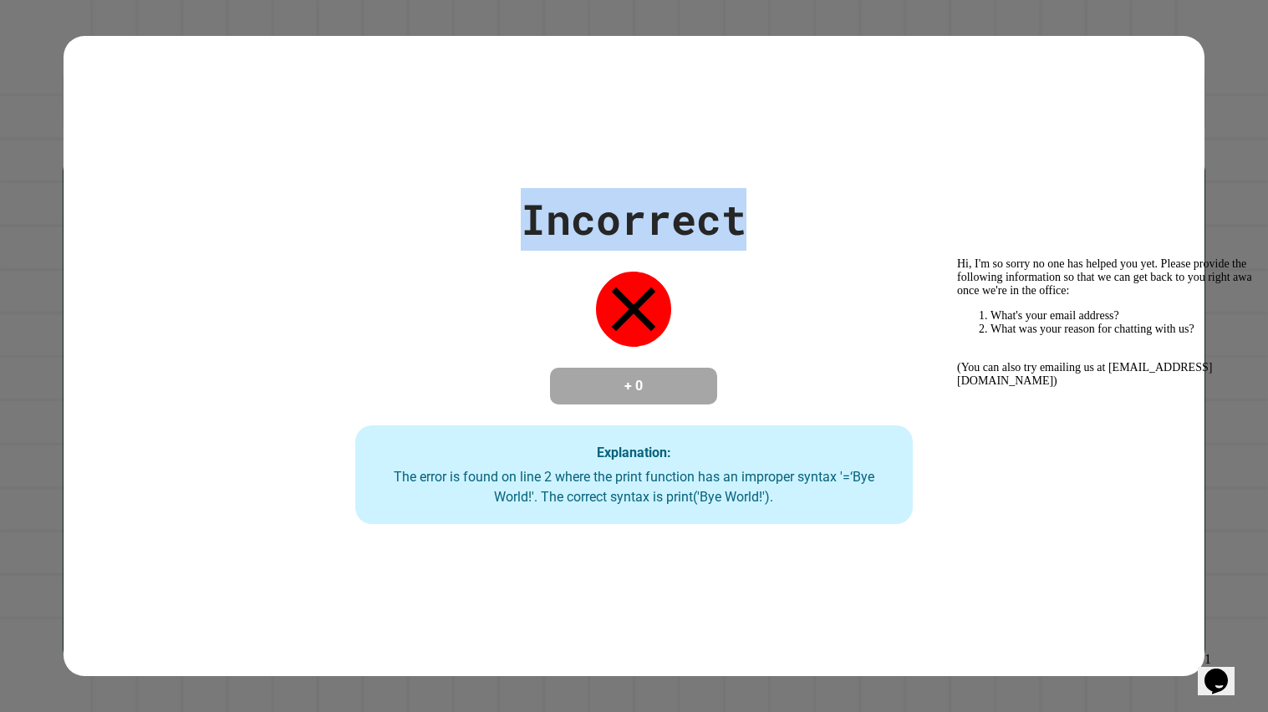
click at [334, 143] on div "Incorrect + 0 Explanation: The error is found on line 2 where the print functio…" at bounding box center [634, 356] width 1141 height 641
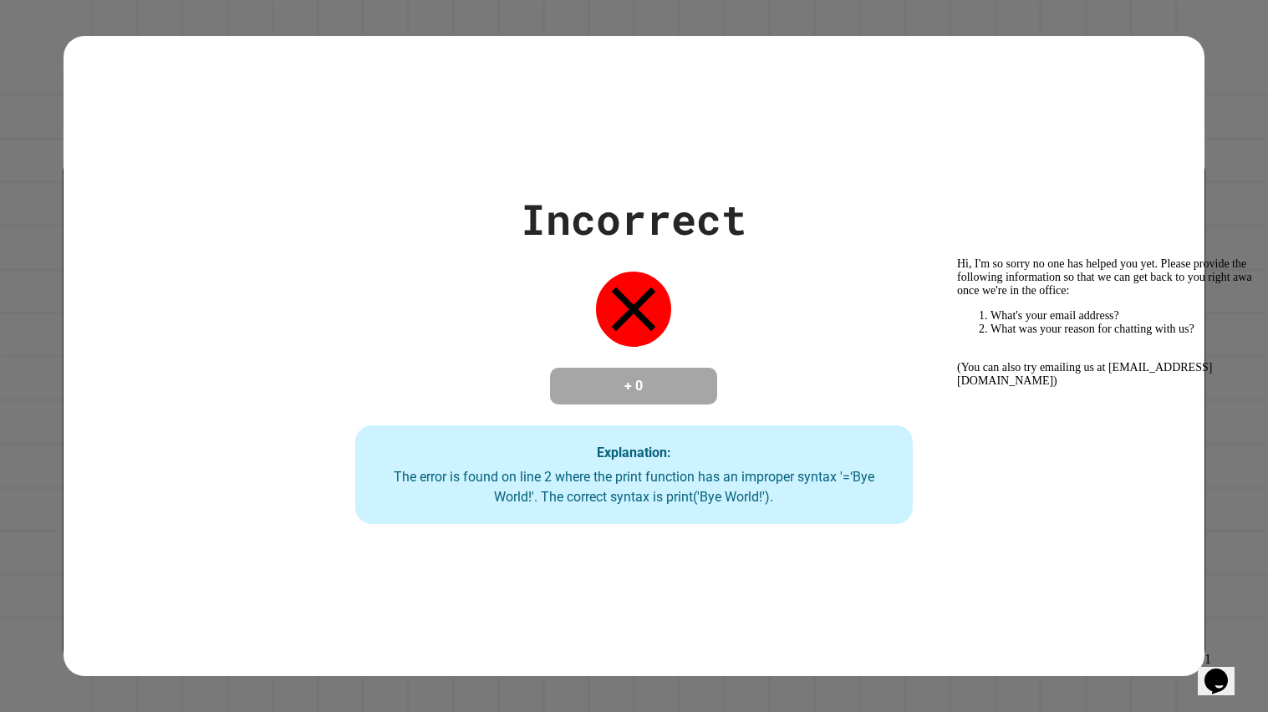
click at [566, 524] on div "Explanation: The error is found on line 2 where the print function has an impro…" at bounding box center [634, 475] width 558 height 99
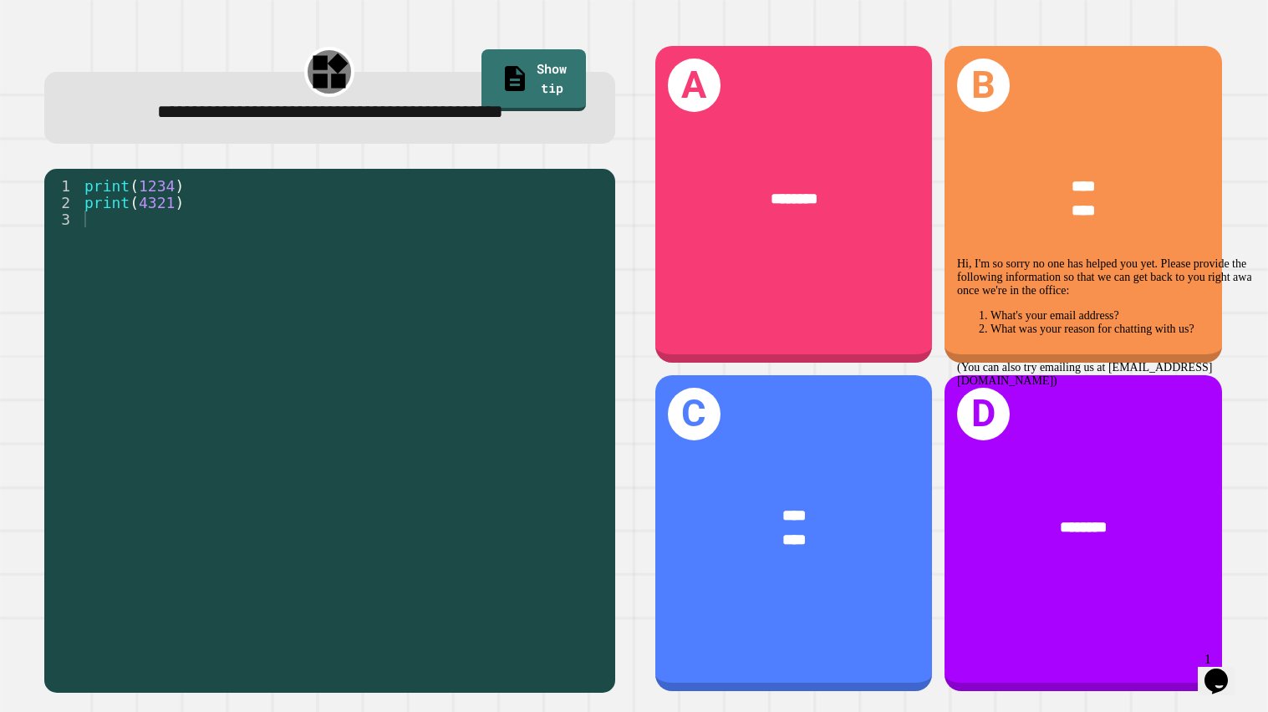
click at [1003, 287] on div "Hi, I'm so sorry no one has helped you yet. Please provide the following inform…" at bounding box center [1107, 322] width 301 height 130
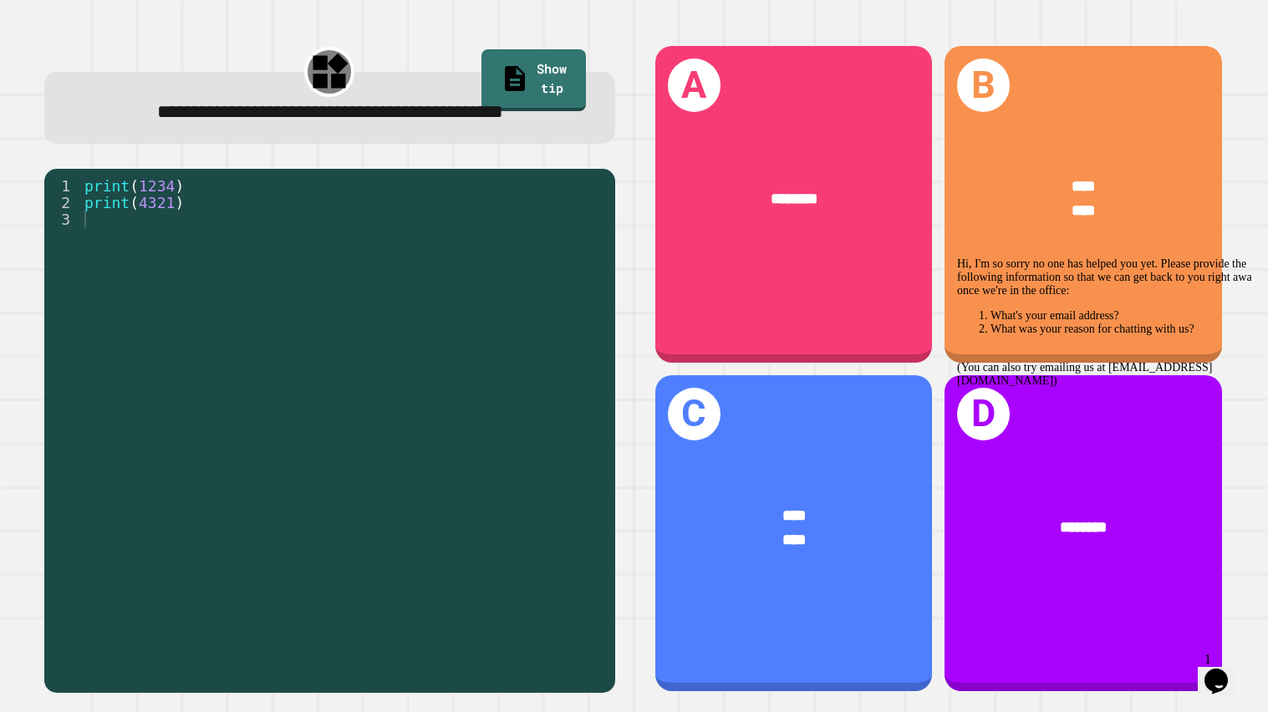
click at [1003, 287] on div "Hi, I'm so sorry no one has helped you yet. Please provide the following inform…" at bounding box center [1107, 322] width 301 height 130
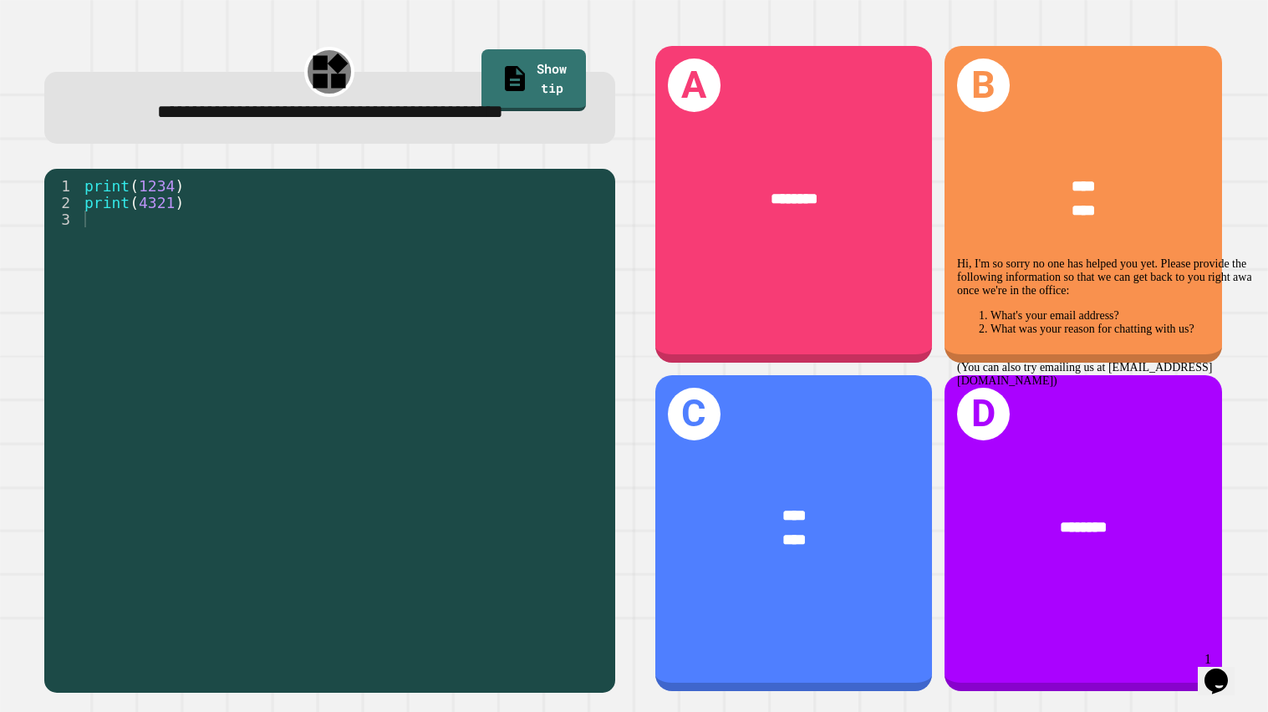
click at [1003, 287] on div "Hi, I'm so sorry no one has helped you yet. Please provide the following inform…" at bounding box center [1107, 322] width 301 height 130
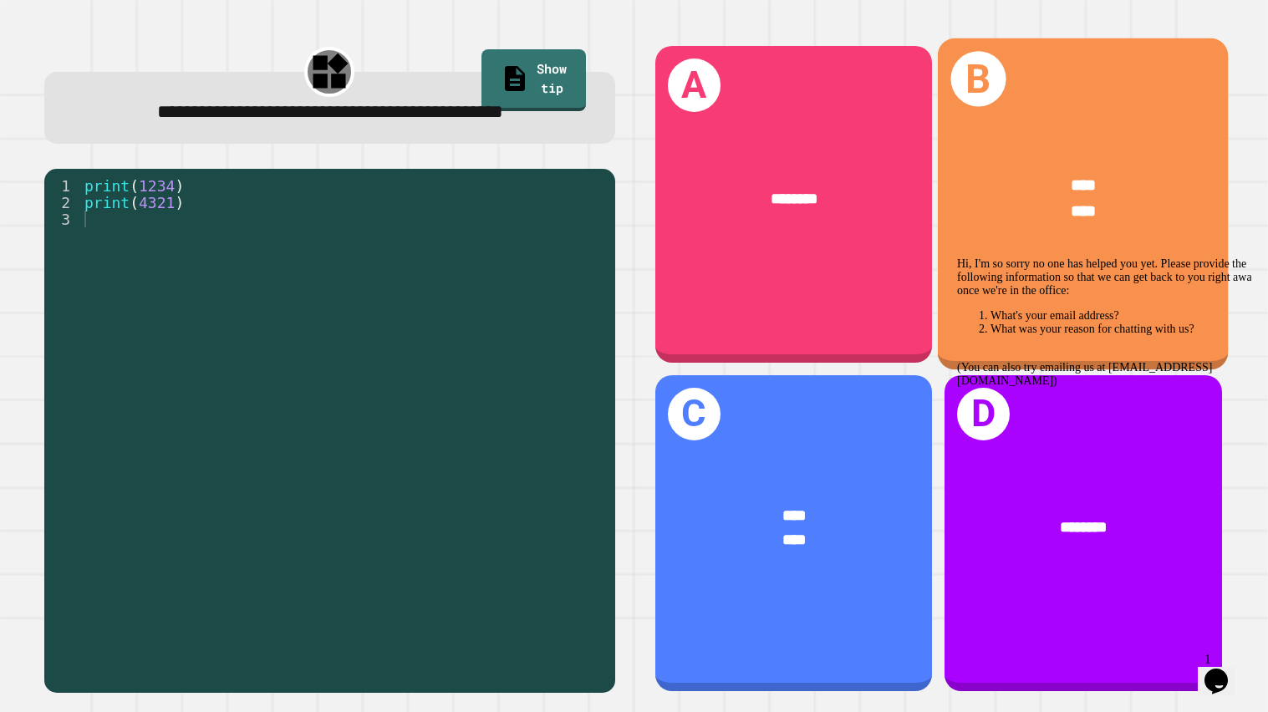
click at [980, 191] on div "****" at bounding box center [1084, 187] width 226 height 25
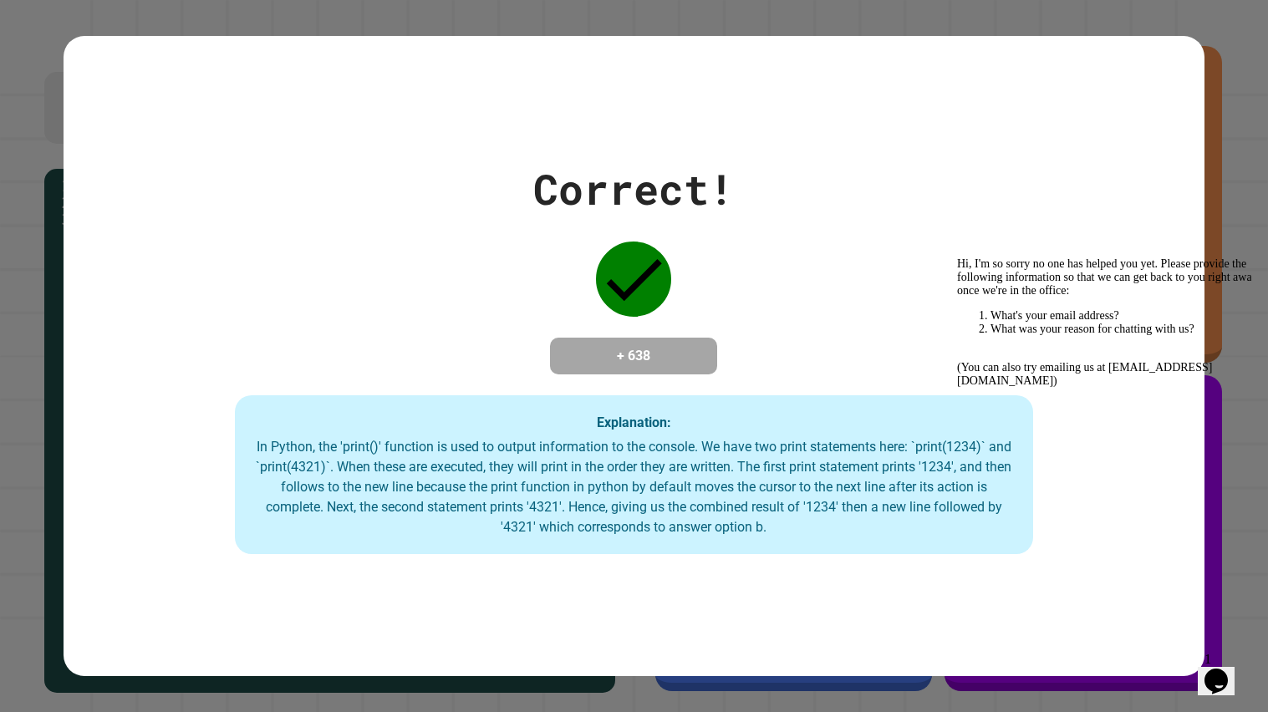
click at [609, 609] on div "Correct! + 638 Explanation: In Python, the 'print()' function is used to output…" at bounding box center [634, 356] width 1141 height 641
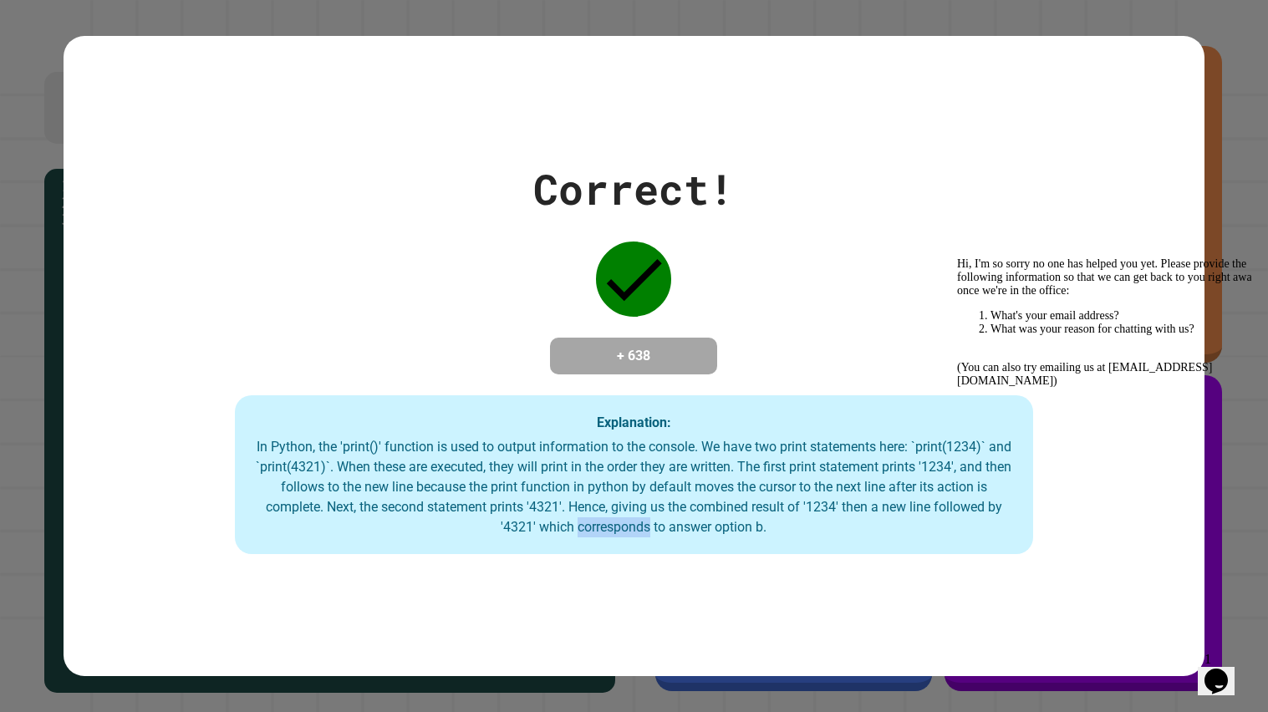
click at [609, 609] on div "Correct! + 638 Explanation: In Python, the 'print()' function is used to output…" at bounding box center [634, 356] width 1141 height 641
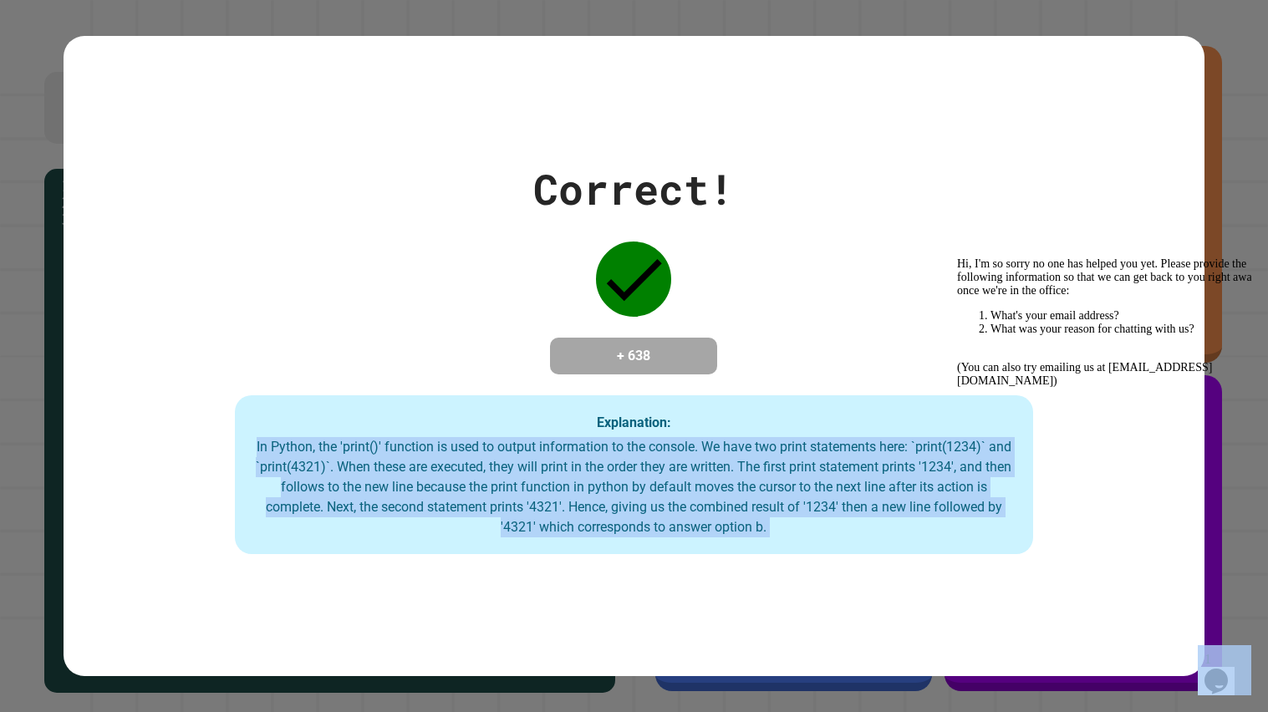
click at [609, 609] on div "Correct! + 638 Explanation: In Python, the 'print()' function is used to output…" at bounding box center [634, 356] width 1141 height 641
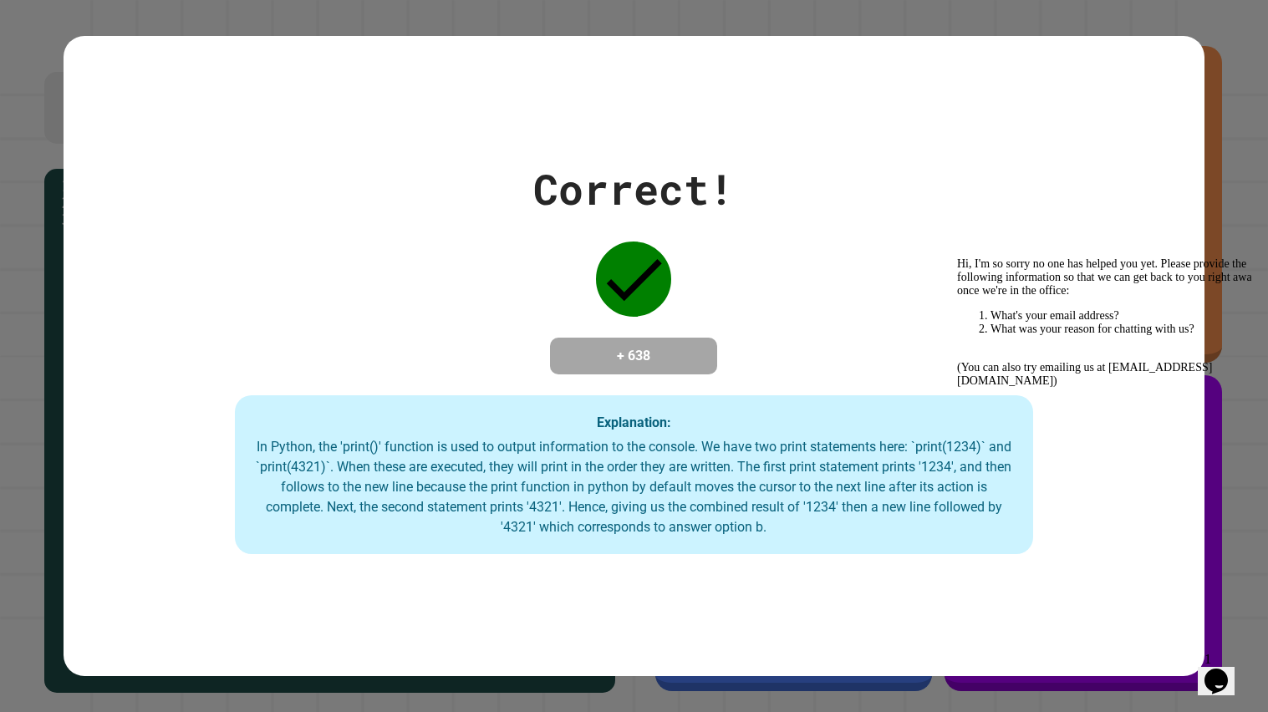
click at [610, 609] on div "Correct! + 638 Explanation: In Python, the 'print()' function is used to output…" at bounding box center [634, 356] width 1141 height 641
click at [613, 610] on div "Correct! + 638 Explanation: In Python, the 'print()' function is used to output…" at bounding box center [634, 356] width 1141 height 641
click at [387, 360] on div "Correct! + 638 Explanation: In Python, the 'print()' function is used to output…" at bounding box center [634, 356] width 1141 height 396
click at [399, 293] on div "Correct! + 638 Explanation: In Python, the 'print()' function is used to output…" at bounding box center [634, 356] width 1141 height 396
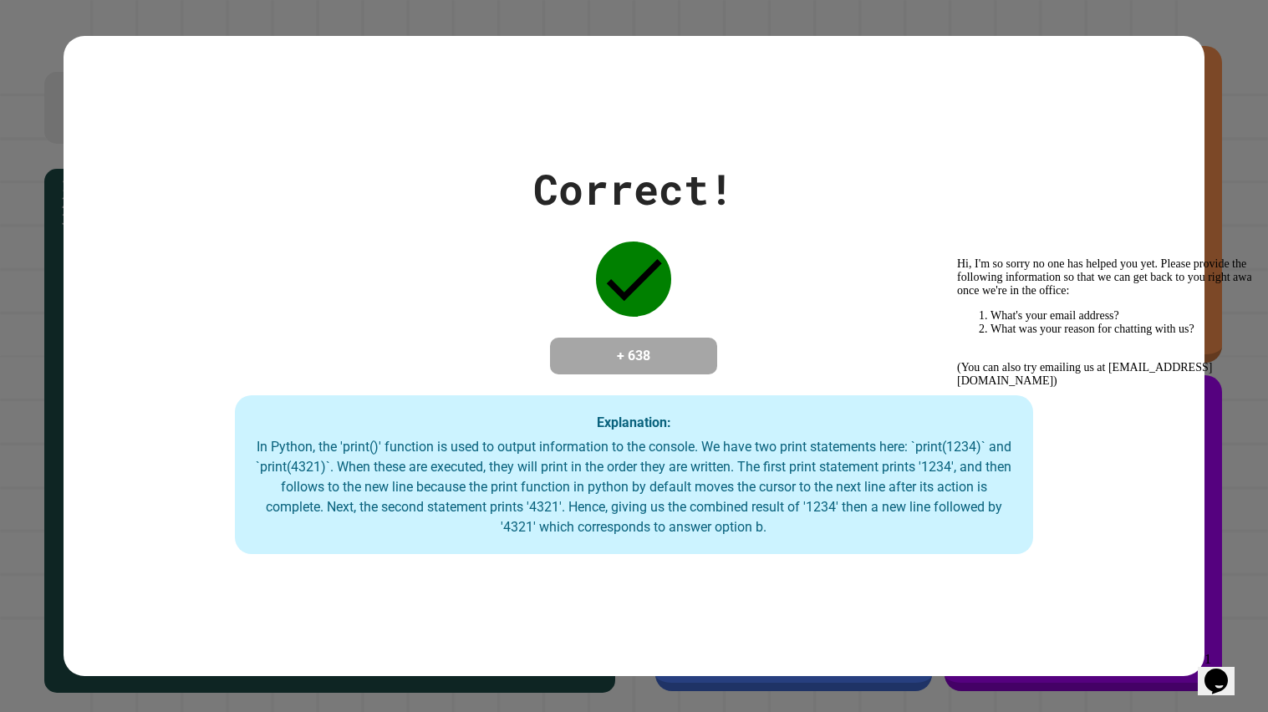
click at [373, 236] on div "Correct! + 638 Explanation: In Python, the 'print()' function is used to output…" at bounding box center [634, 356] width 1141 height 396
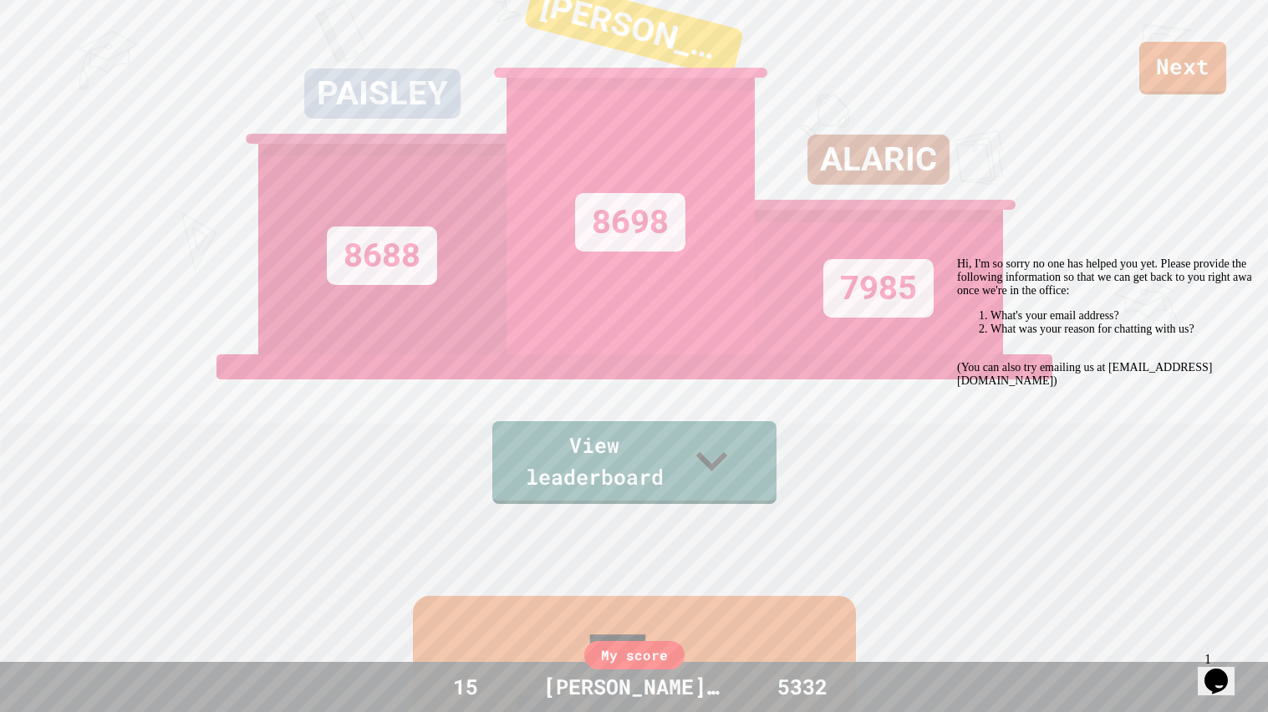
scroll to position [205, 0]
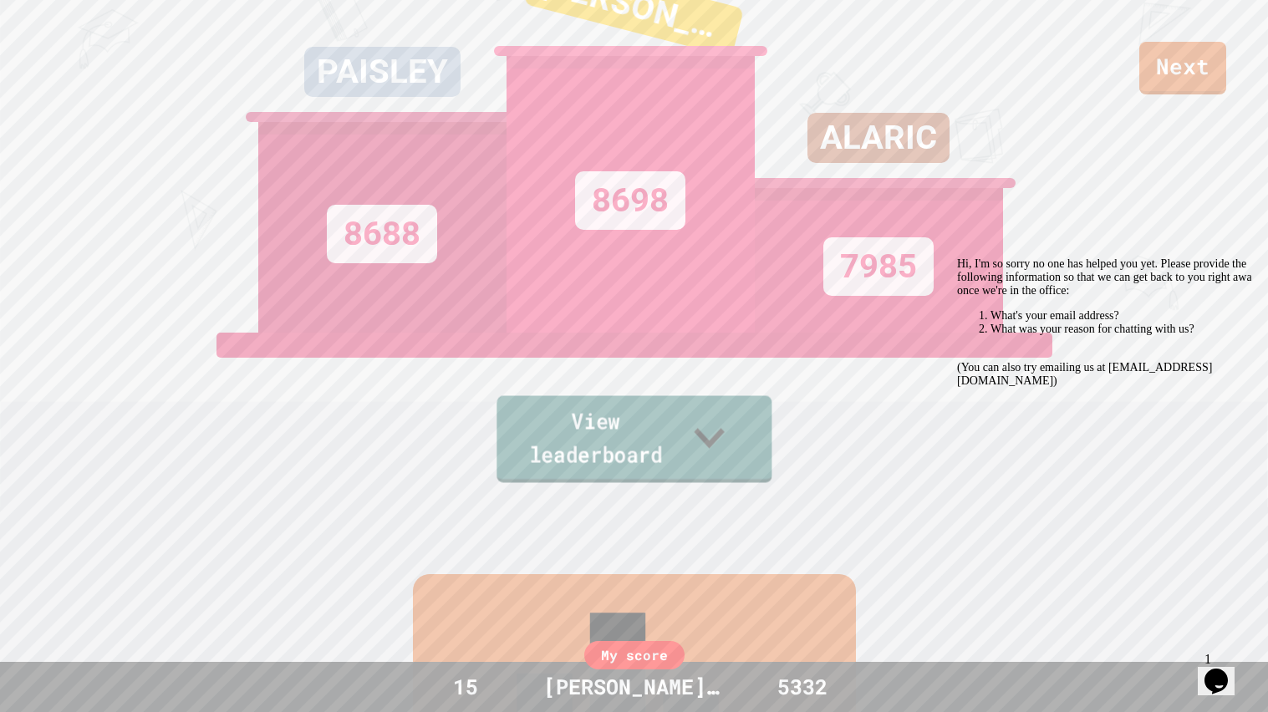
click at [614, 470] on link "View leaderboard" at bounding box center [634, 439] width 275 height 87
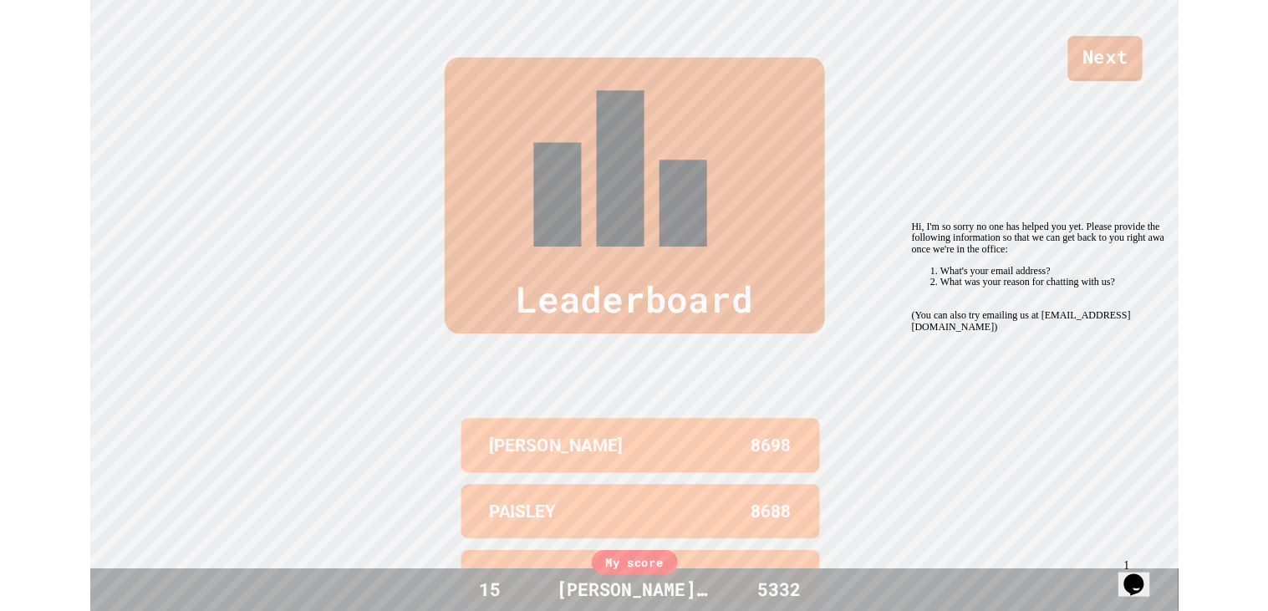
scroll to position [690, 0]
